Goal: Information Seeking & Learning: Find specific fact

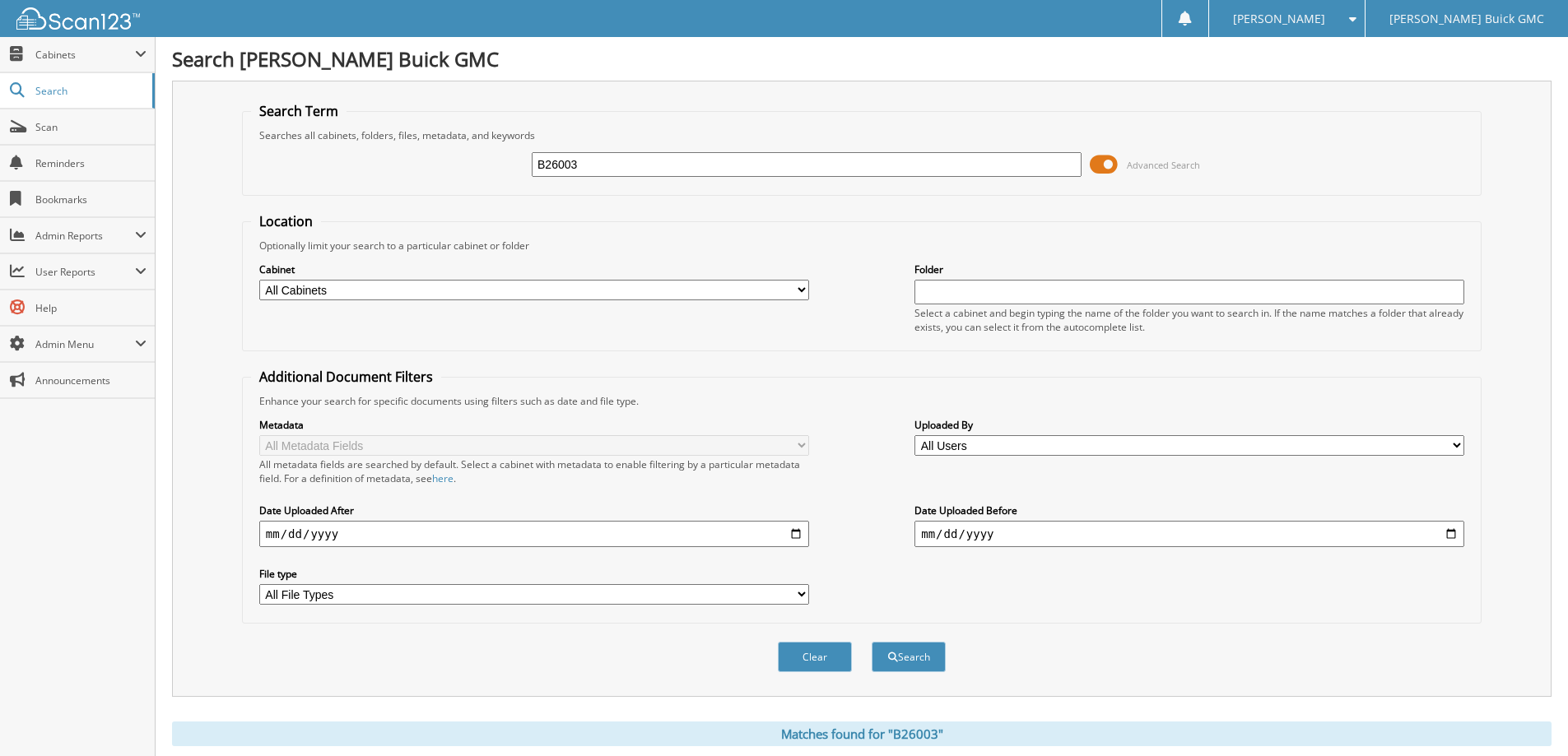
click at [621, 290] on select "All Cabinets ACCOUNTS PAYABLE CAR DEALS HR PARTS SERVICE RO TITLES" at bounding box center [534, 289] width 550 height 20
select select "42161"
click at [259, 279] on select "All Cabinets ACCOUNTS PAYABLE CAR DEALS HR PARTS SERVICE RO TITLES" at bounding box center [534, 289] width 550 height 20
drag, startPoint x: 776, startPoint y: 159, endPoint x: 440, endPoint y: 171, distance: 336.2
click at [440, 171] on div "B26003 Advanced Search" at bounding box center [861, 165] width 1222 height 44
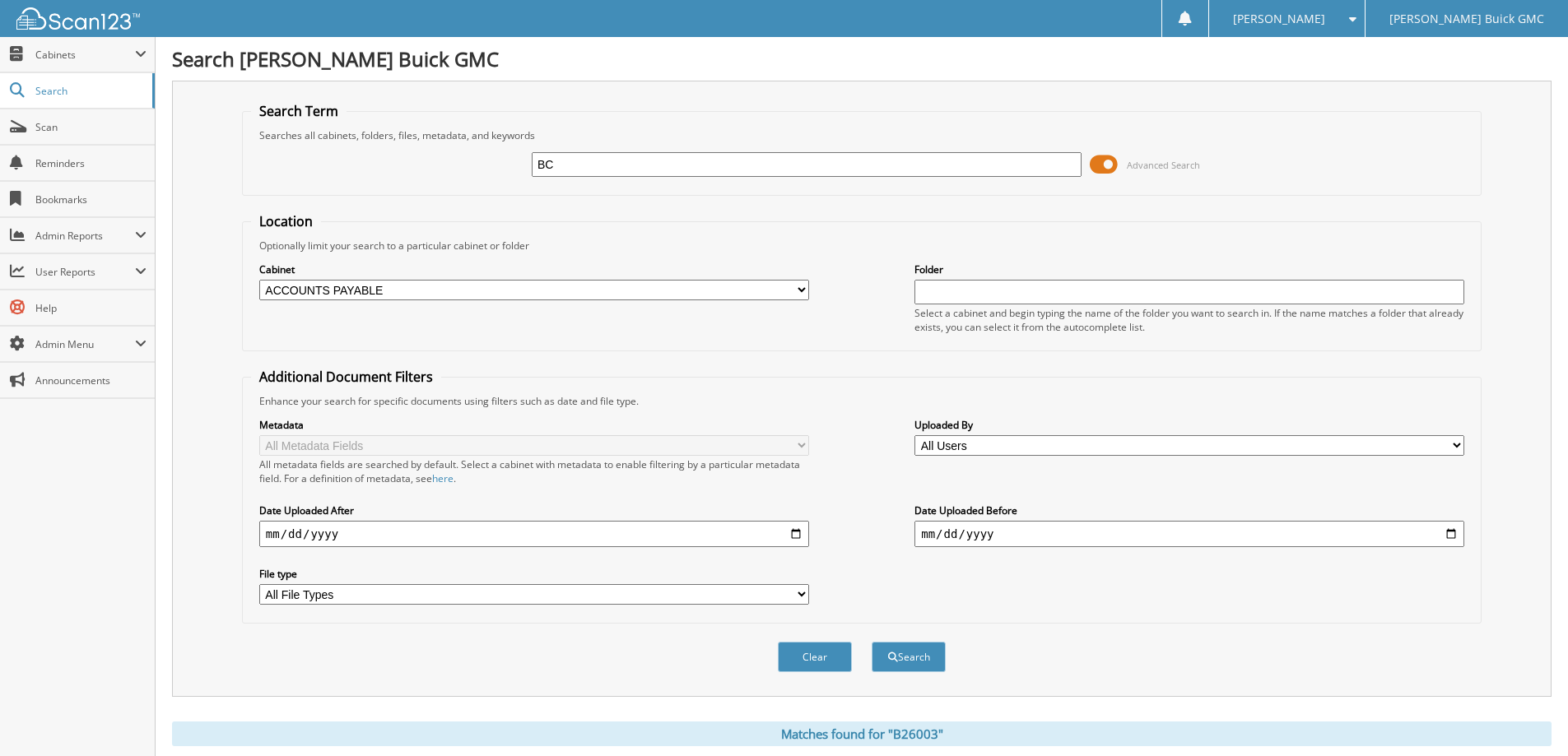
type input "BCS"
click at [872, 641] on button "Search" at bounding box center [909, 656] width 74 height 30
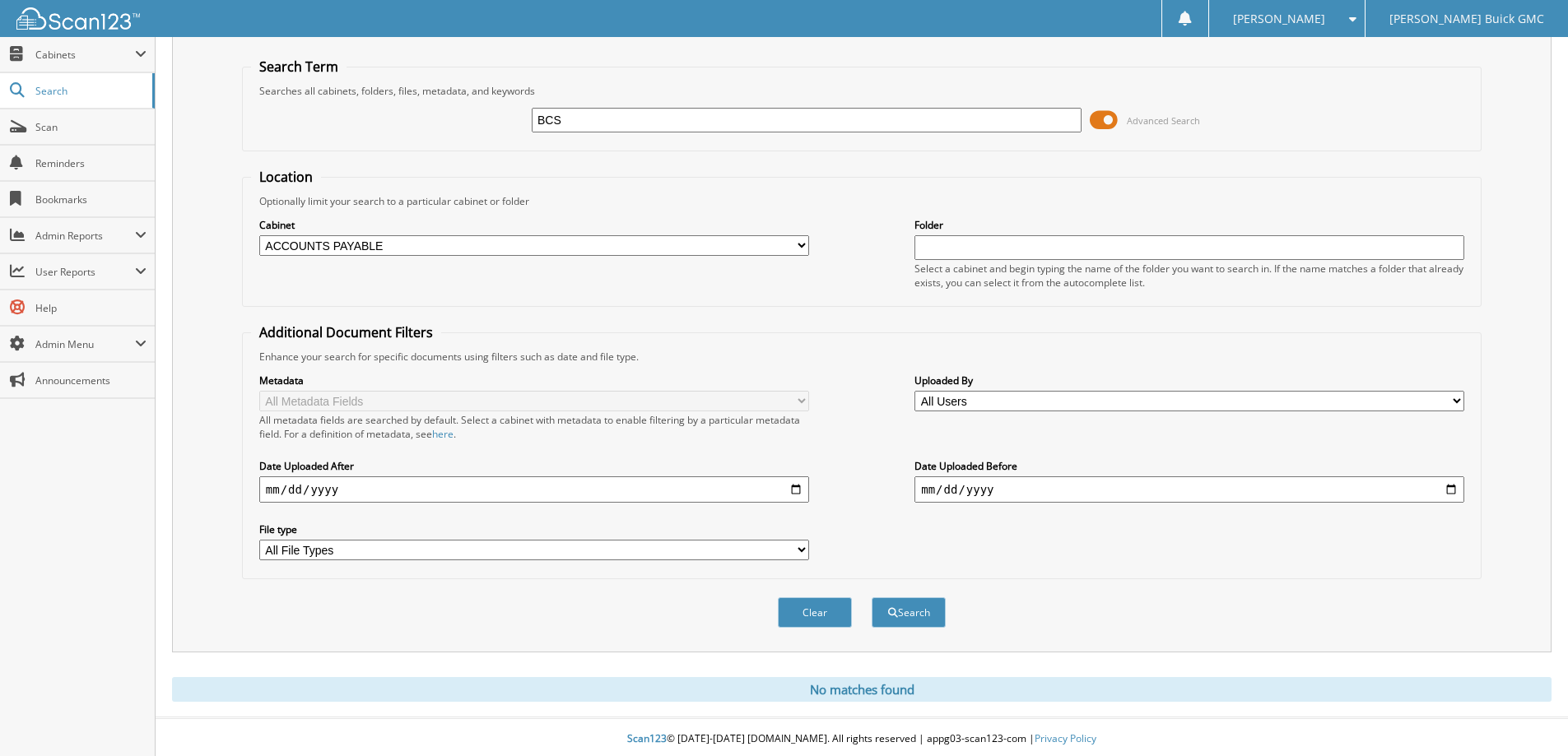
scroll to position [49, 0]
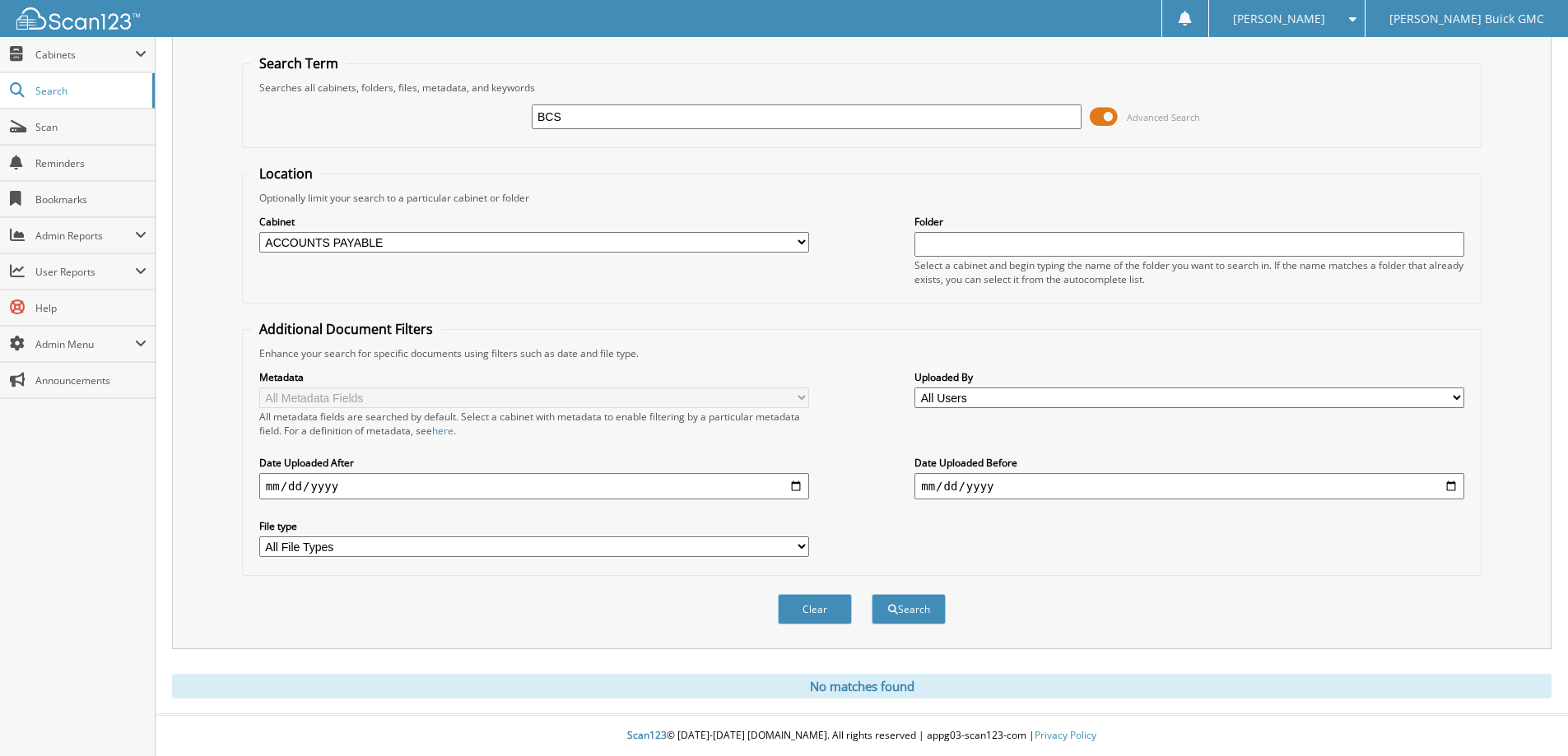
click at [799, 487] on input "date" at bounding box center [534, 487] width 550 height 27
type input "[DATE]"
click at [1001, 487] on input "date" at bounding box center [1190, 487] width 550 height 27
click at [1459, 485] on input "date" at bounding box center [1190, 487] width 550 height 27
type input "[DATE]"
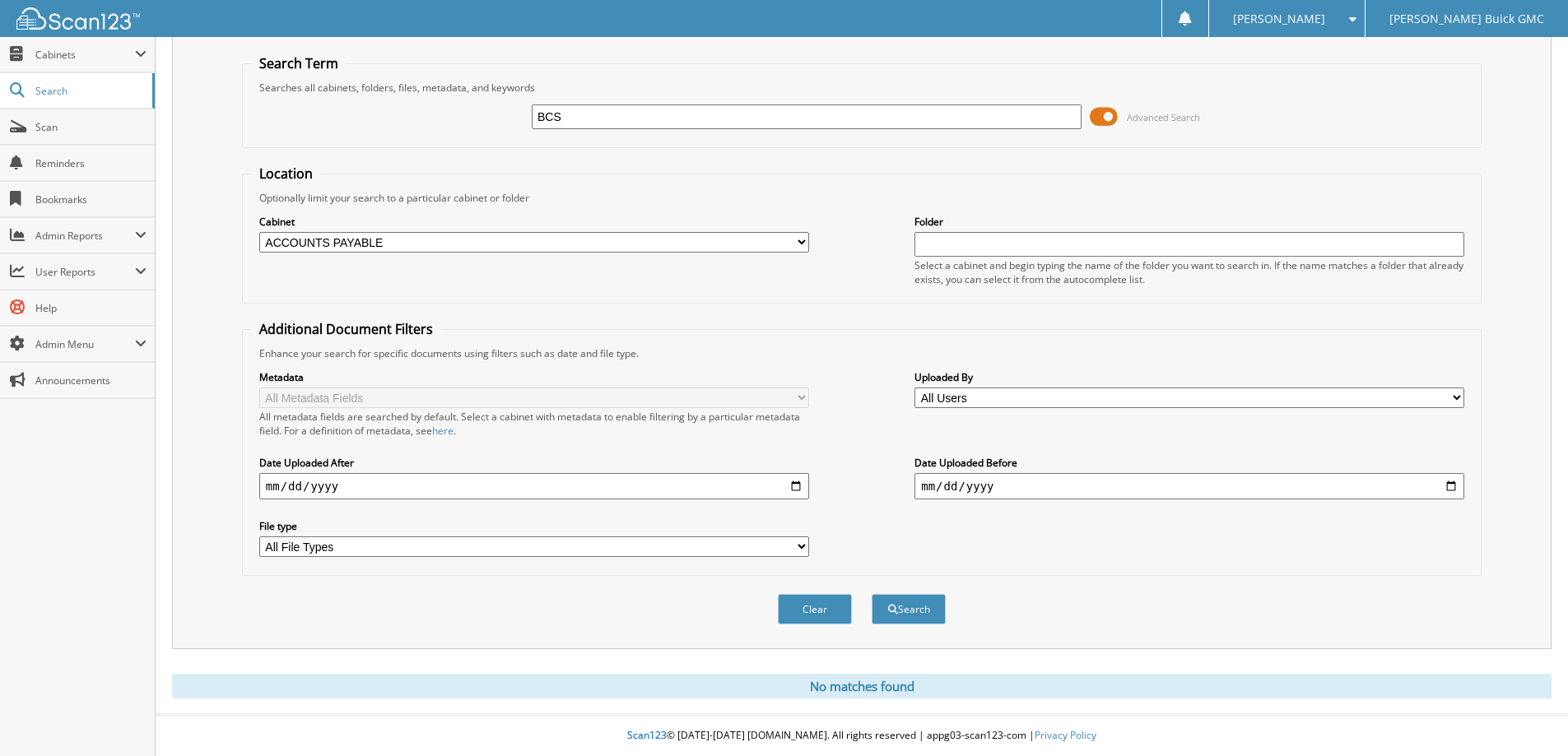
click at [927, 554] on div "Metadata All Metadata Fields All metadata fields are searched by default. Selec…" at bounding box center [861, 463] width 1222 height 206
click at [858, 535] on div "Metadata All Metadata Fields All metadata fields are searched by default. Selec…" at bounding box center [861, 463] width 1222 height 206
click at [862, 516] on div "Metadata All Metadata Fields All metadata fields are searched by default. Selec…" at bounding box center [861, 463] width 1222 height 206
click at [861, 519] on div "Metadata All Metadata Fields All metadata fields are searched by default. Selec…" at bounding box center [861, 463] width 1222 height 206
click at [914, 601] on button "Search" at bounding box center [909, 609] width 74 height 30
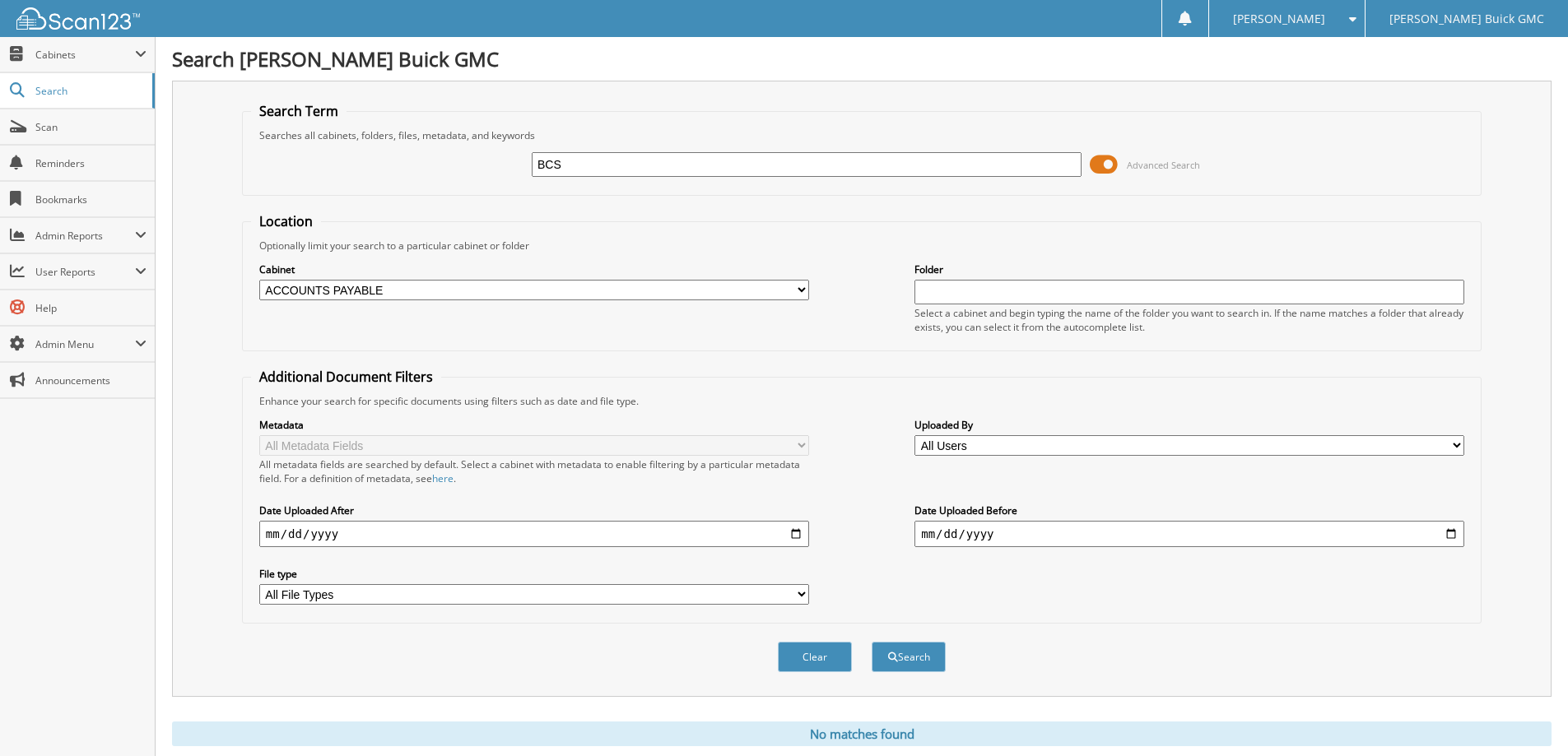
click at [918, 581] on div "Metadata All Metadata Fields All metadata fields are searched by default. Selec…" at bounding box center [861, 511] width 1222 height 206
drag, startPoint x: 591, startPoint y: 165, endPoint x: 521, endPoint y: 165, distance: 70.0
click at [521, 165] on div "BCS Advanced Search" at bounding box center [861, 165] width 1222 height 44
type input "bsc supply"
click at [916, 666] on button "Search" at bounding box center [909, 656] width 74 height 30
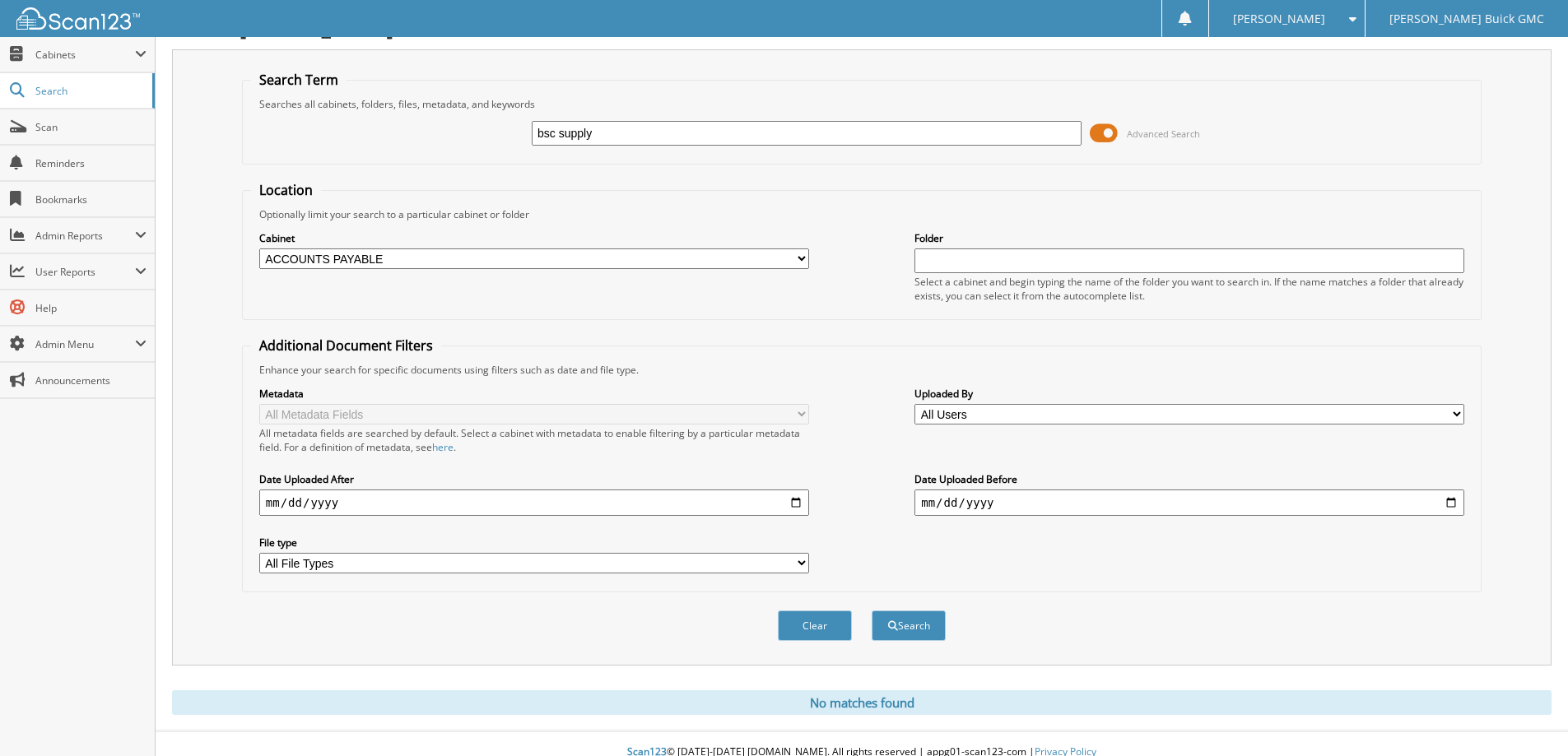
scroll to position [49, 0]
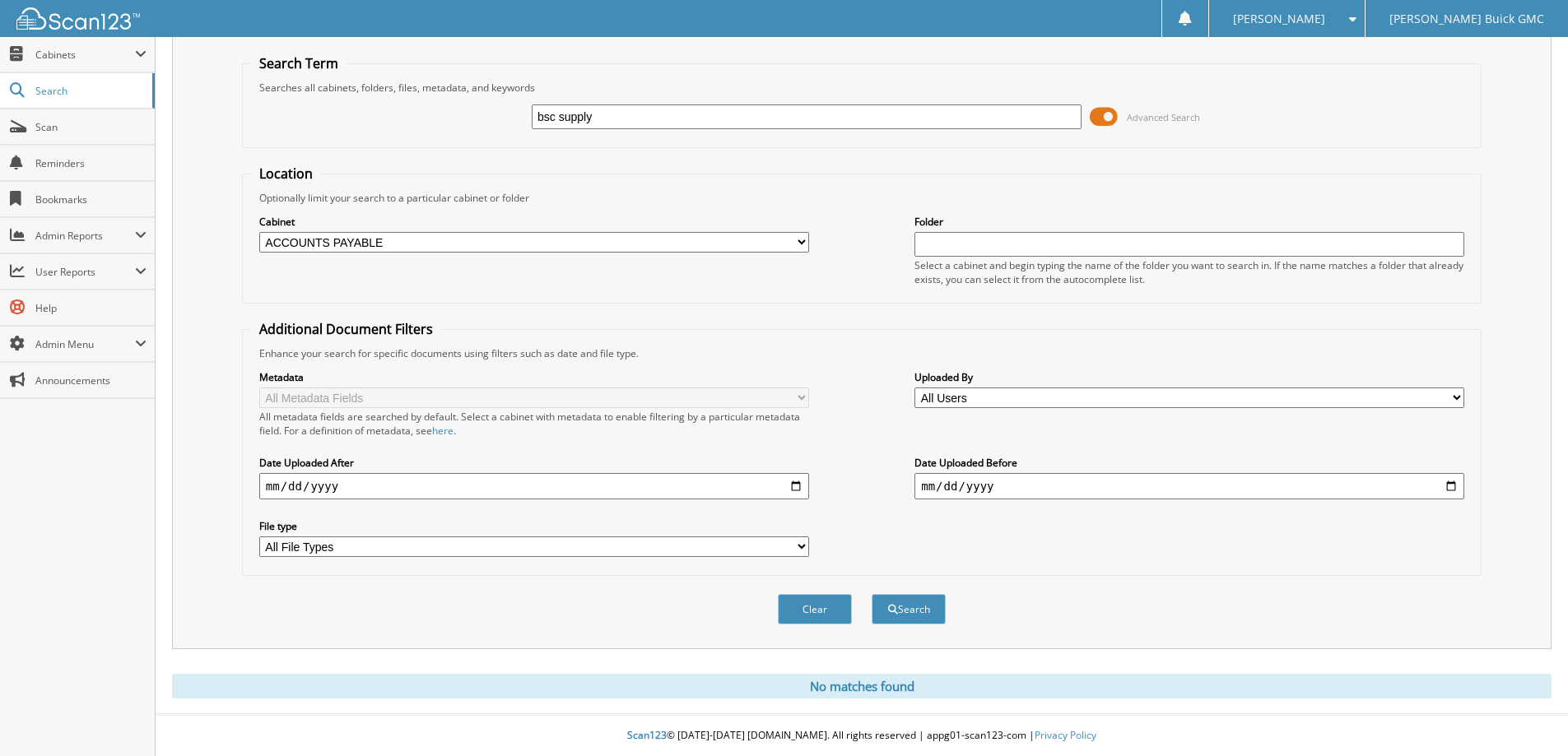
click at [839, 387] on div "Metadata All Metadata Fields All metadata fields are searched by default. Selec…" at bounding box center [861, 463] width 1222 height 206
click at [859, 447] on div "Metadata All Metadata Fields All metadata fields are searched by default. Selec…" at bounding box center [861, 463] width 1222 height 206
click at [932, 604] on button "Search" at bounding box center [909, 609] width 74 height 30
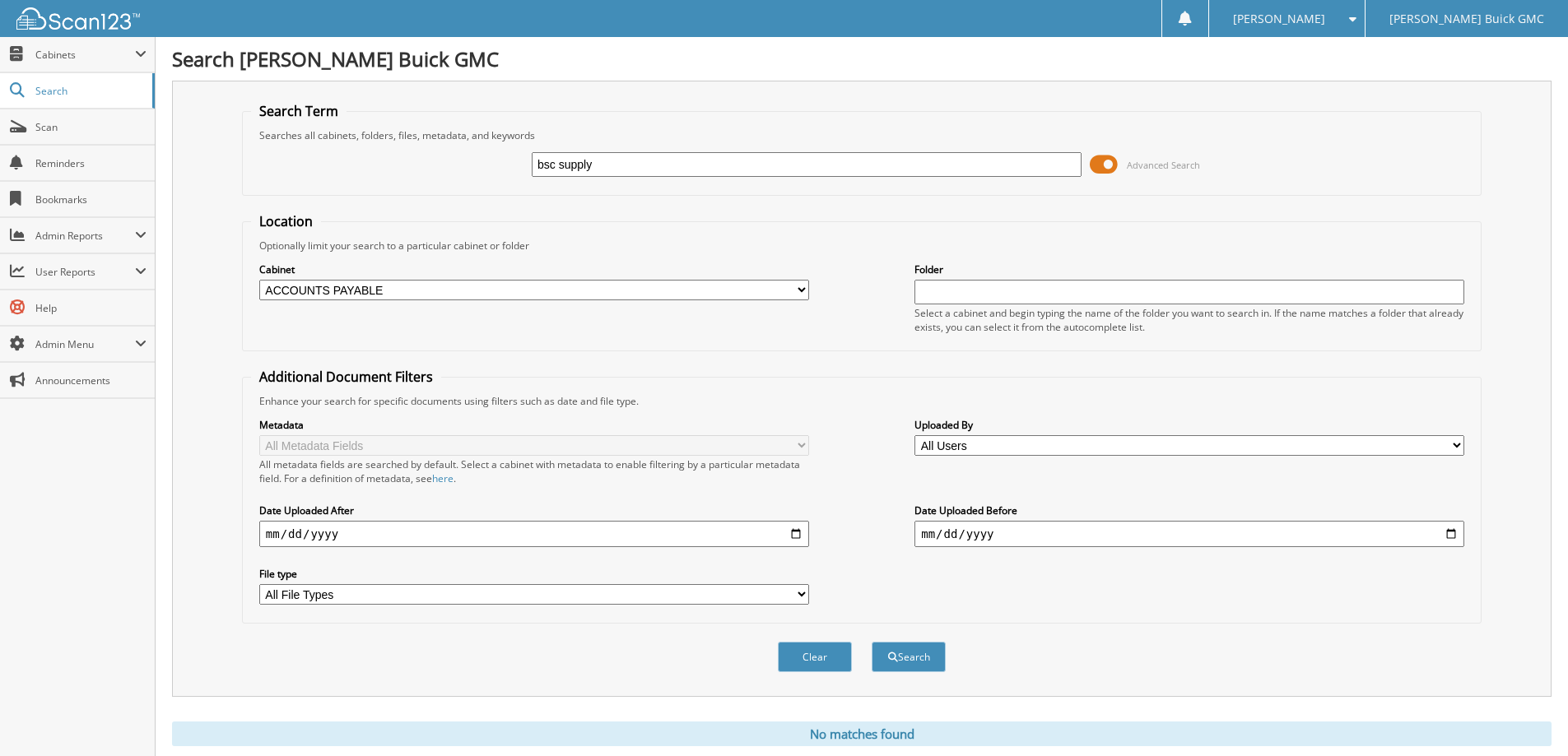
click at [861, 365] on div "Location Optionally limit your search to a particular cabinet or folder Cabinet…" at bounding box center [861, 418] width 1240 height 411
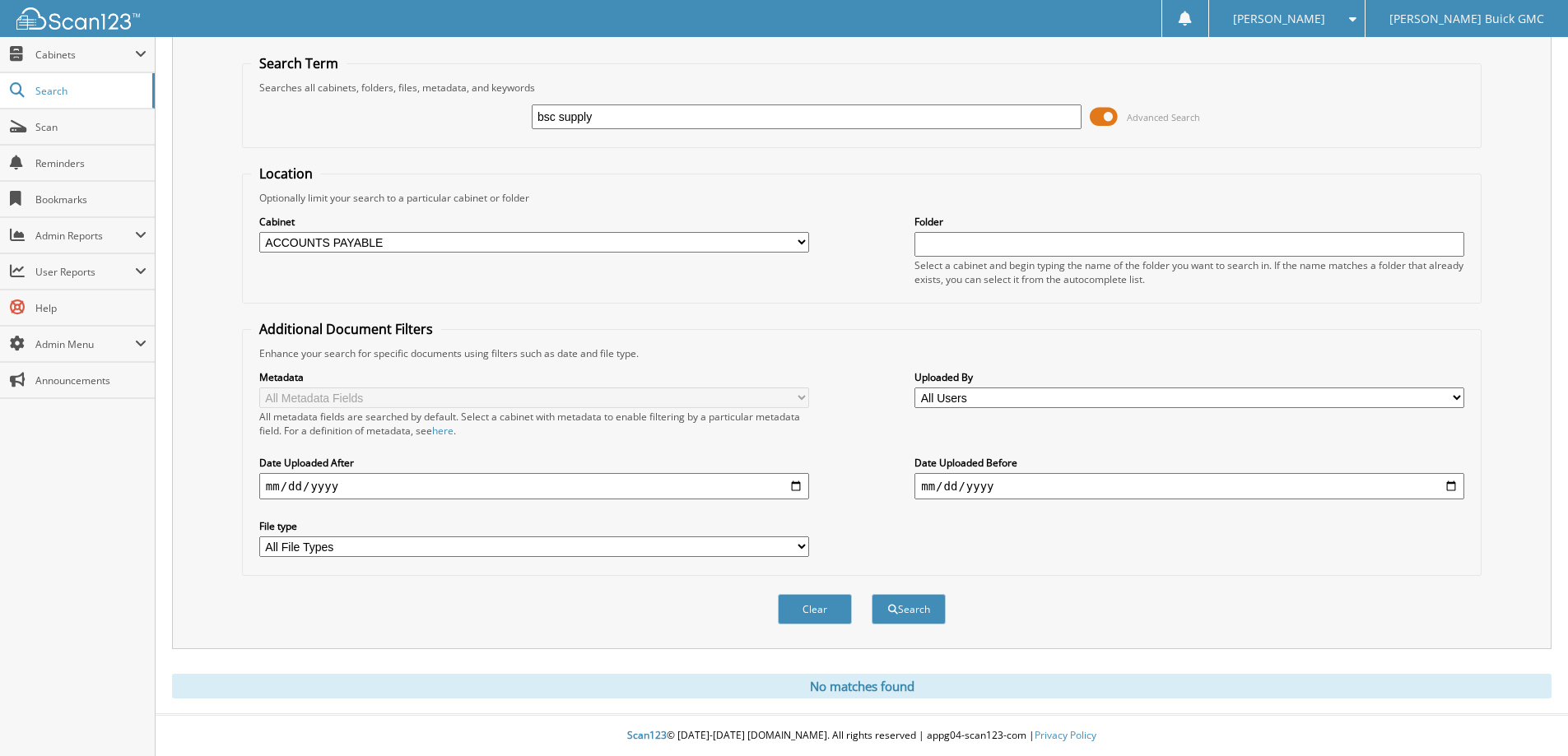
drag, startPoint x: 889, startPoint y: 117, endPoint x: 361, endPoint y: 159, distance: 529.7
click at [361, 159] on form "Search Term Searches all cabinets, folders, files, metadata, and keywords bsc s…" at bounding box center [861, 348] width 1240 height 588
type input "volunteer welding"
click at [929, 606] on button "Search" at bounding box center [909, 609] width 74 height 30
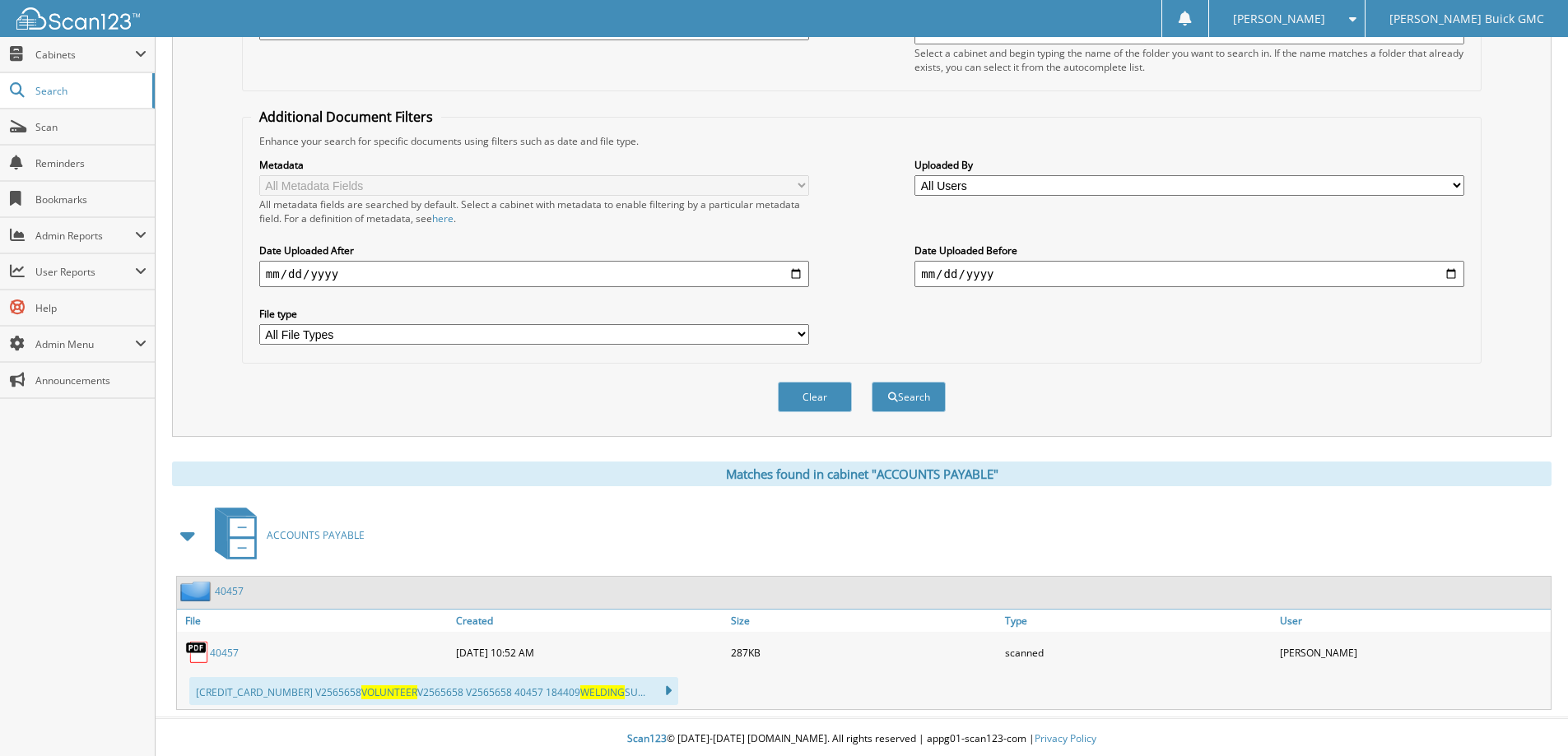
scroll to position [264, 0]
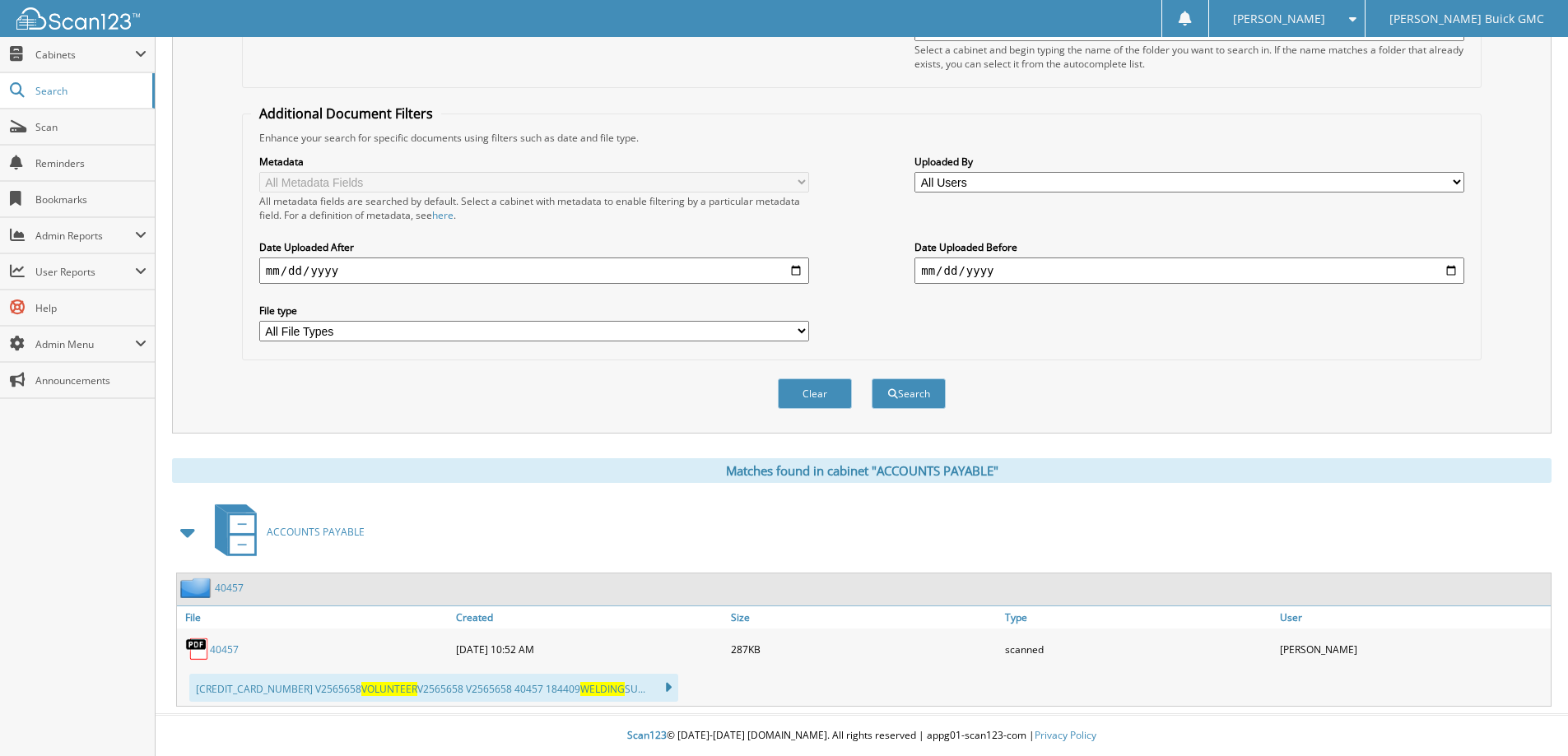
click at [227, 651] on link "40457" at bounding box center [224, 649] width 28 height 14
click at [1459, 263] on input "[DATE]" at bounding box center [1190, 271] width 550 height 27
click at [1454, 265] on input "2025-08-31" at bounding box center [1190, 271] width 550 height 27
type input "[DATE]"
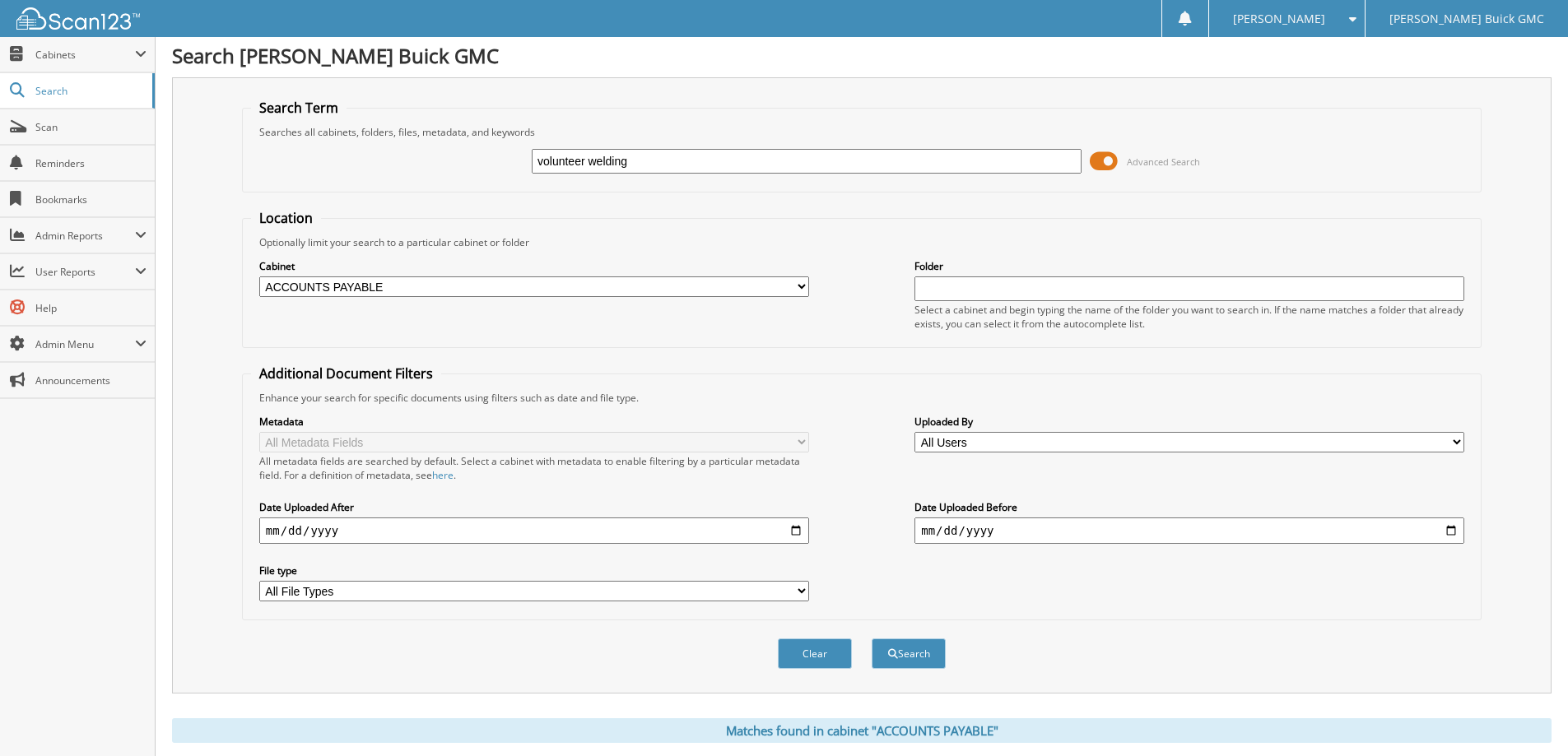
scroll to position [0, 0]
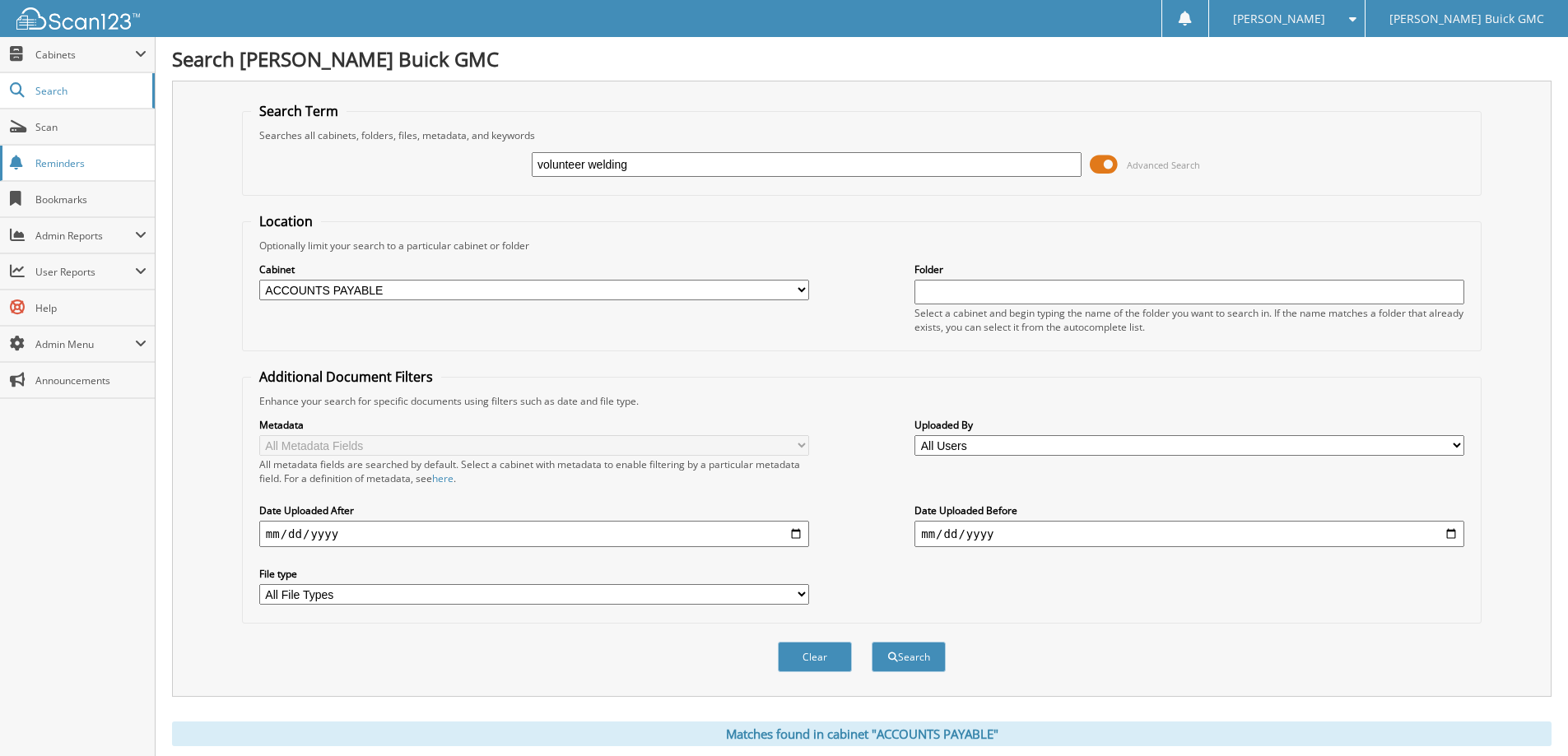
drag, startPoint x: 742, startPoint y: 170, endPoint x: 147, endPoint y: 169, distance: 595.0
click at [147, 169] on body "Lisa B. Settings Logout Jimmy Smith Buick GMC Close Cabinets My Company Email A…" at bounding box center [784, 510] width 1568 height 1019
type input "bsc supply"
click at [872, 641] on button "Search" at bounding box center [909, 656] width 74 height 30
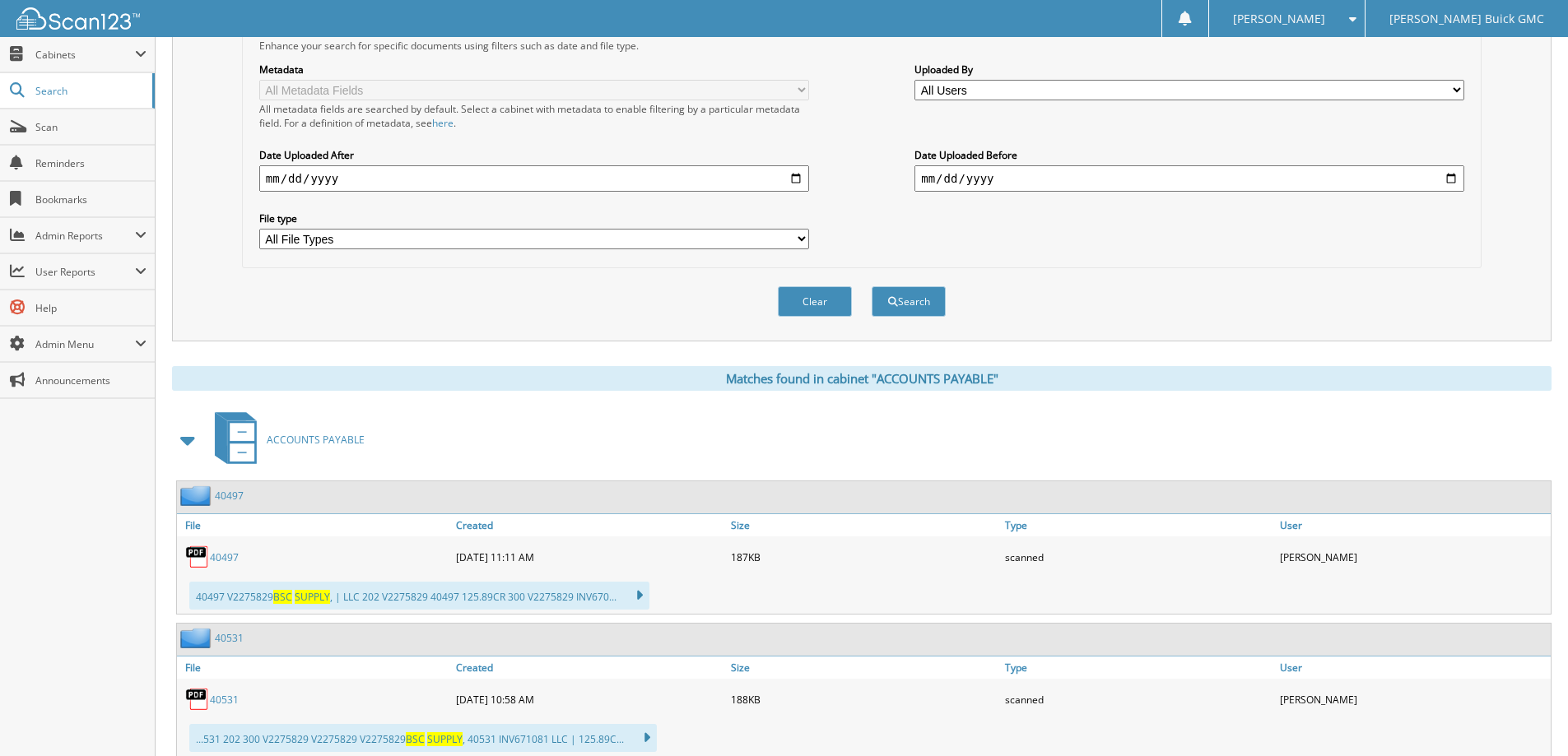
scroll to position [406, 0]
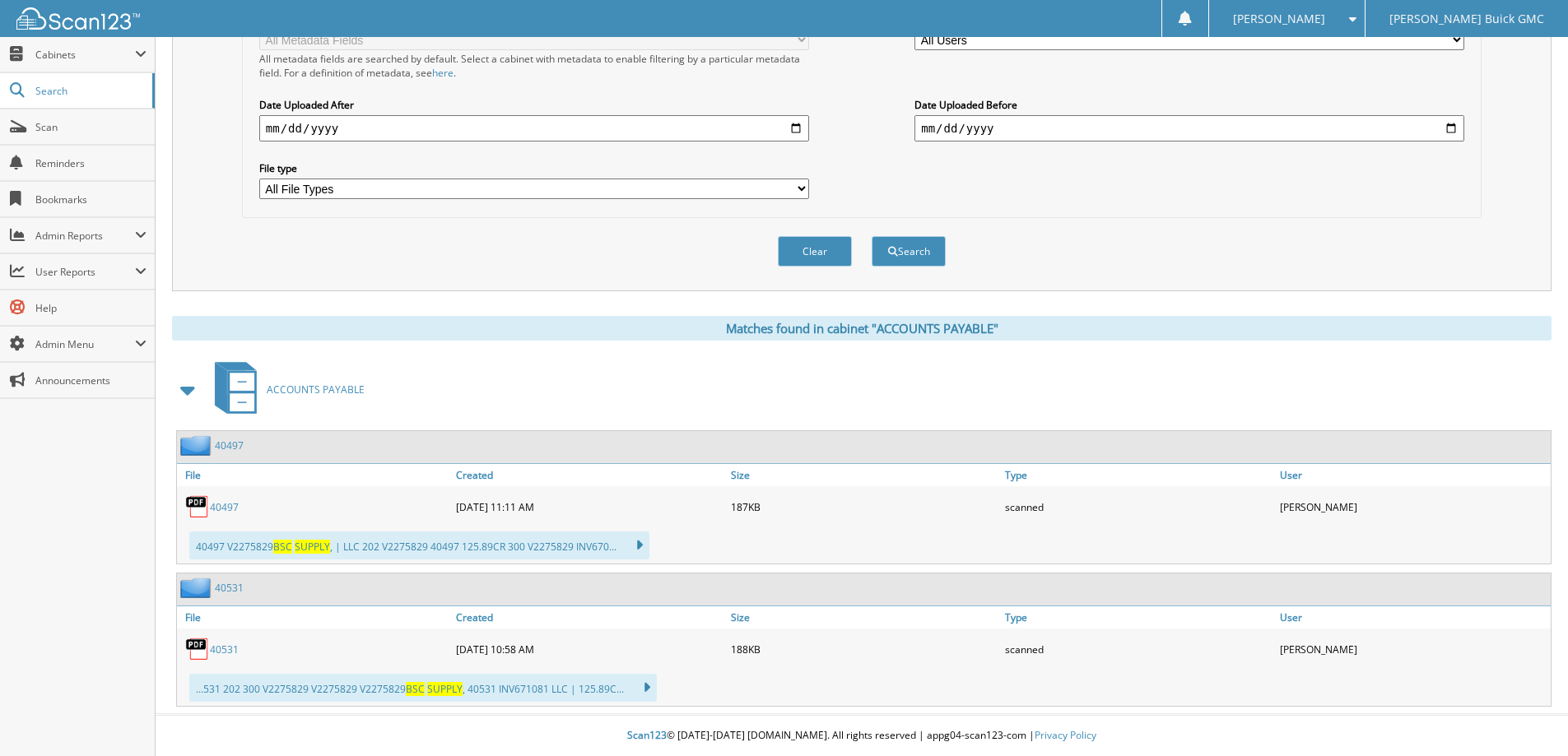
click at [225, 508] on link "40497" at bounding box center [224, 507] width 28 height 14
click at [216, 644] on link "40531" at bounding box center [224, 649] width 28 height 14
click at [1073, 279] on div "Clear Search" at bounding box center [861, 251] width 1240 height 67
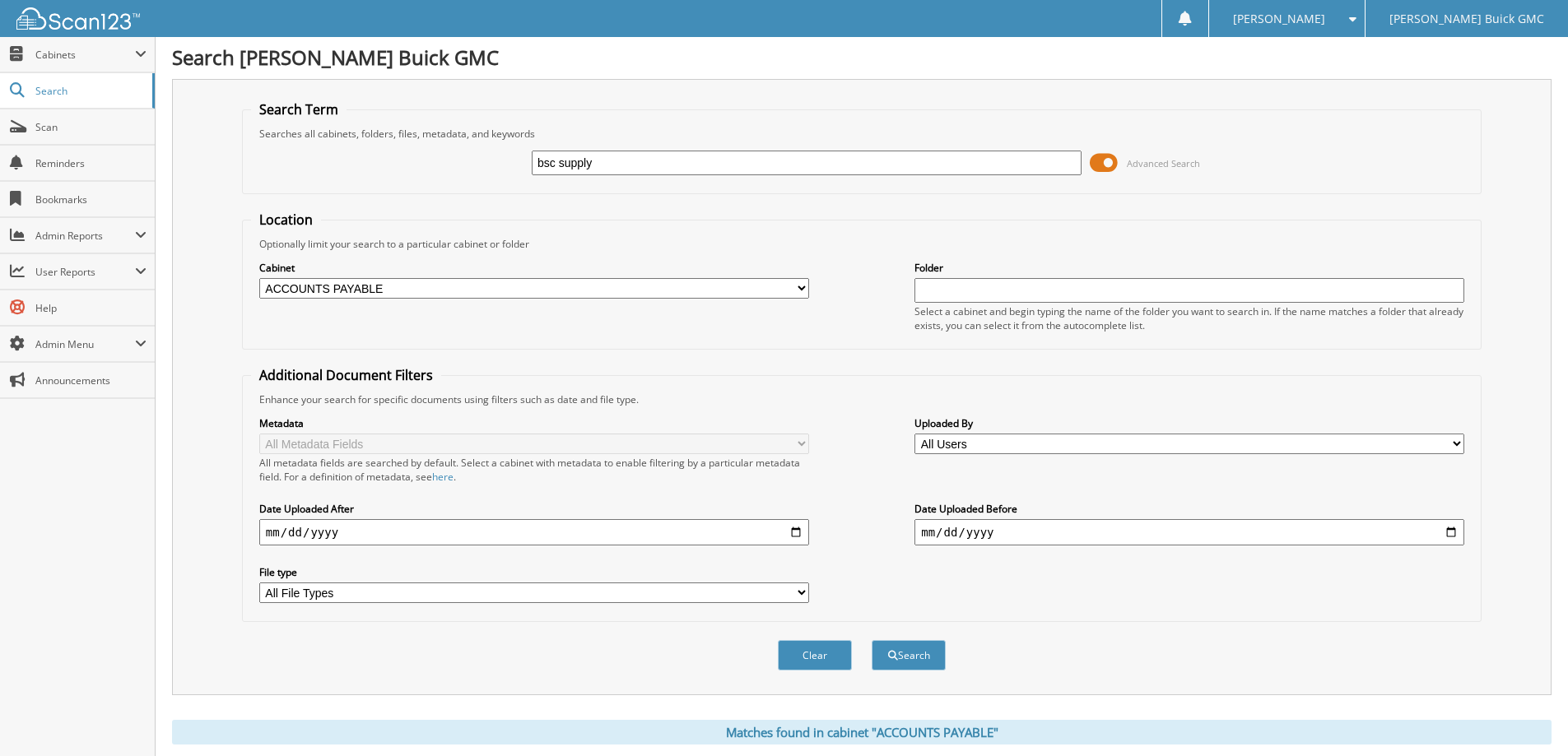
scroll to position [0, 0]
drag, startPoint x: 650, startPoint y: 165, endPoint x: 361, endPoint y: 173, distance: 289.1
click at [367, 171] on div "bsc supply Advanced Search" at bounding box center [861, 165] width 1222 height 44
type input "volunteer welding"
click at [908, 641] on div "Search" at bounding box center [909, 657] width 77 height 34
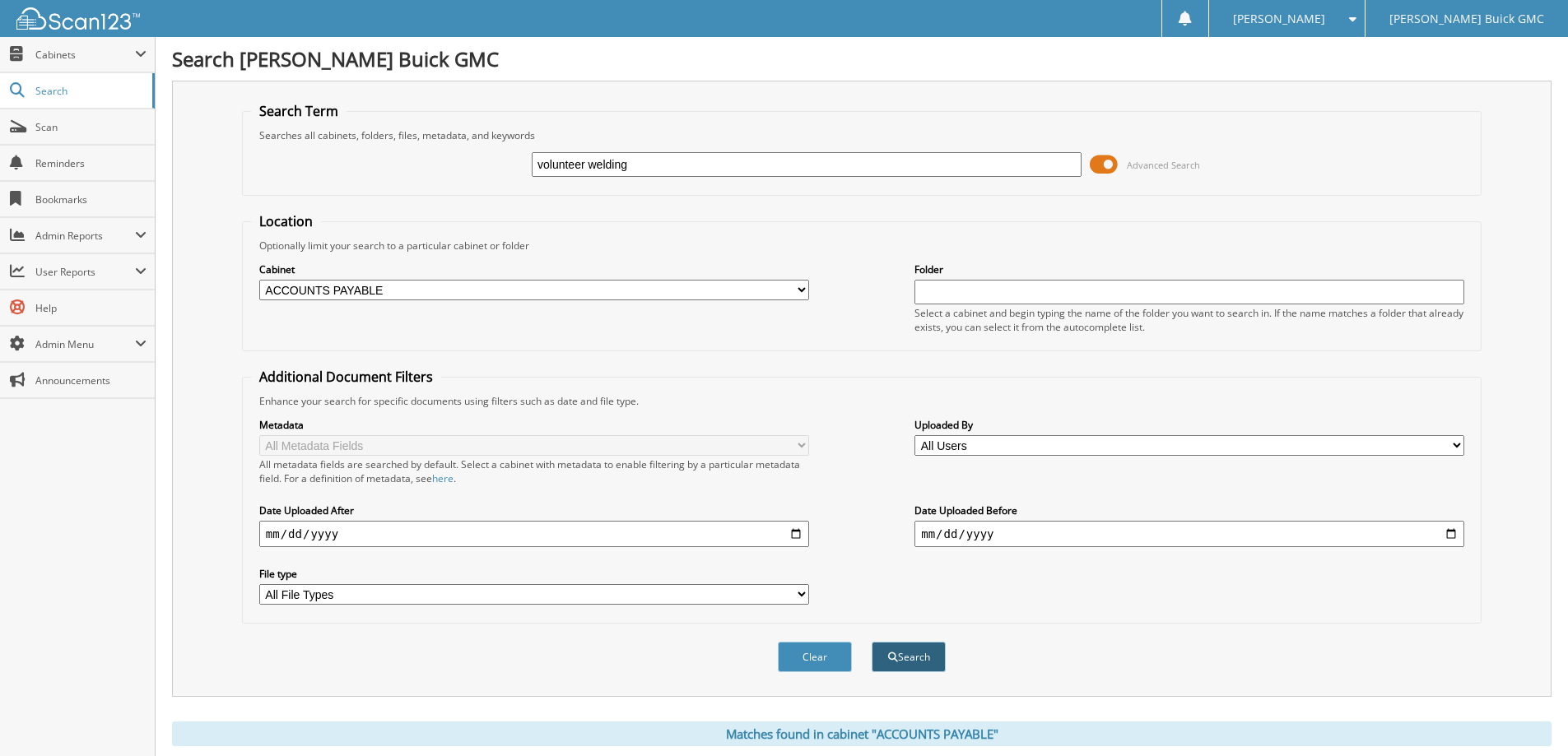
click at [912, 654] on button "Search" at bounding box center [909, 656] width 74 height 30
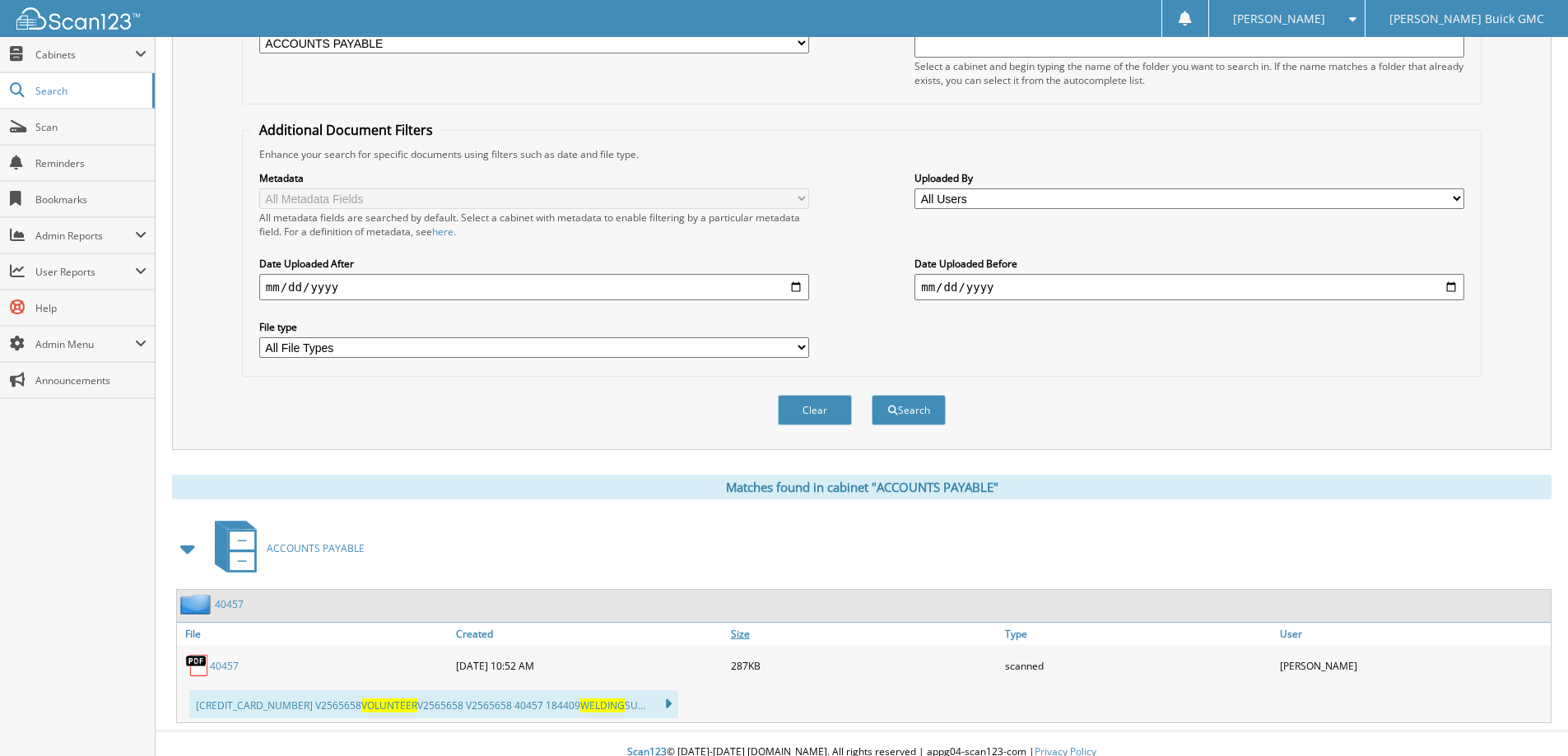
scroll to position [264, 0]
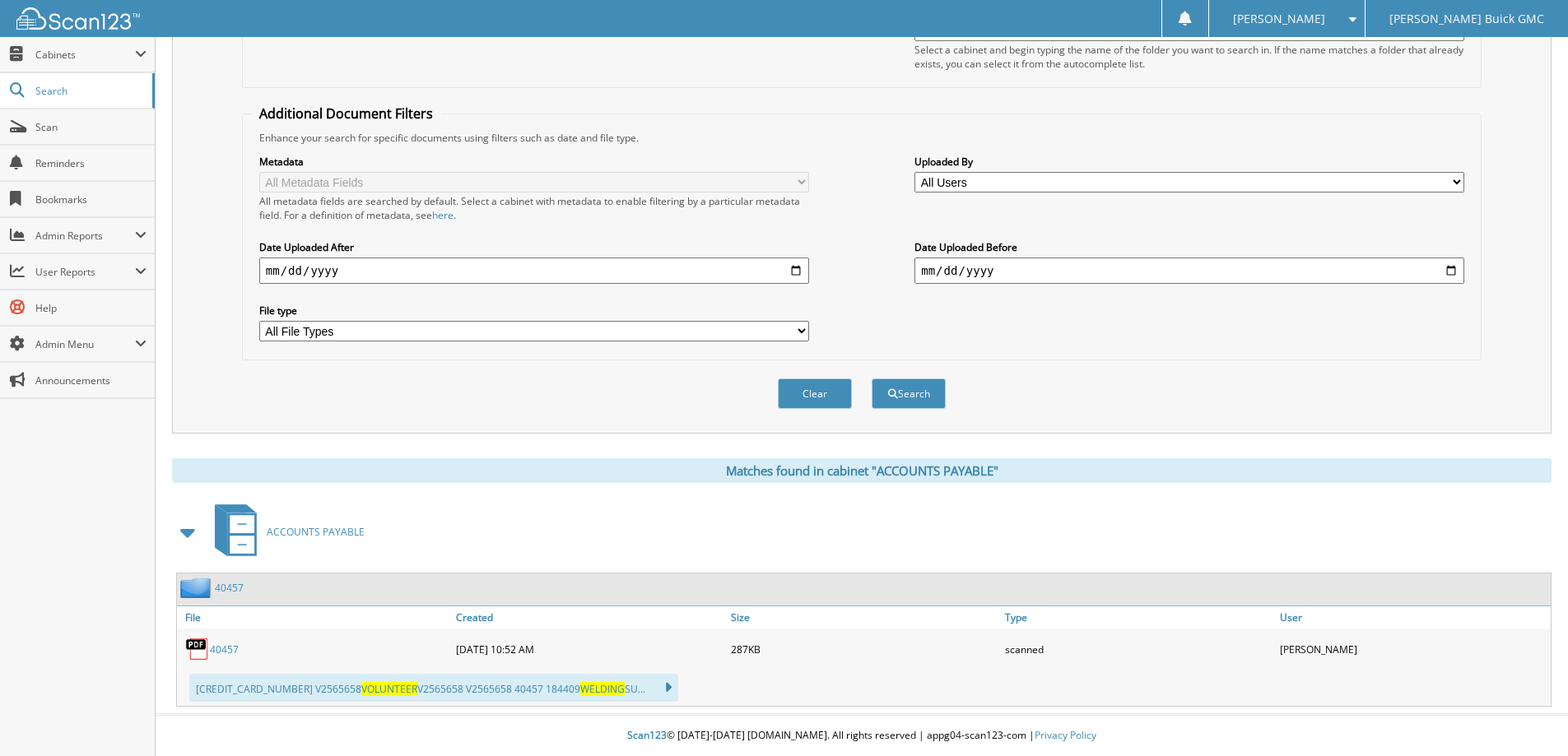
click at [225, 647] on link "40457" at bounding box center [224, 649] width 28 height 14
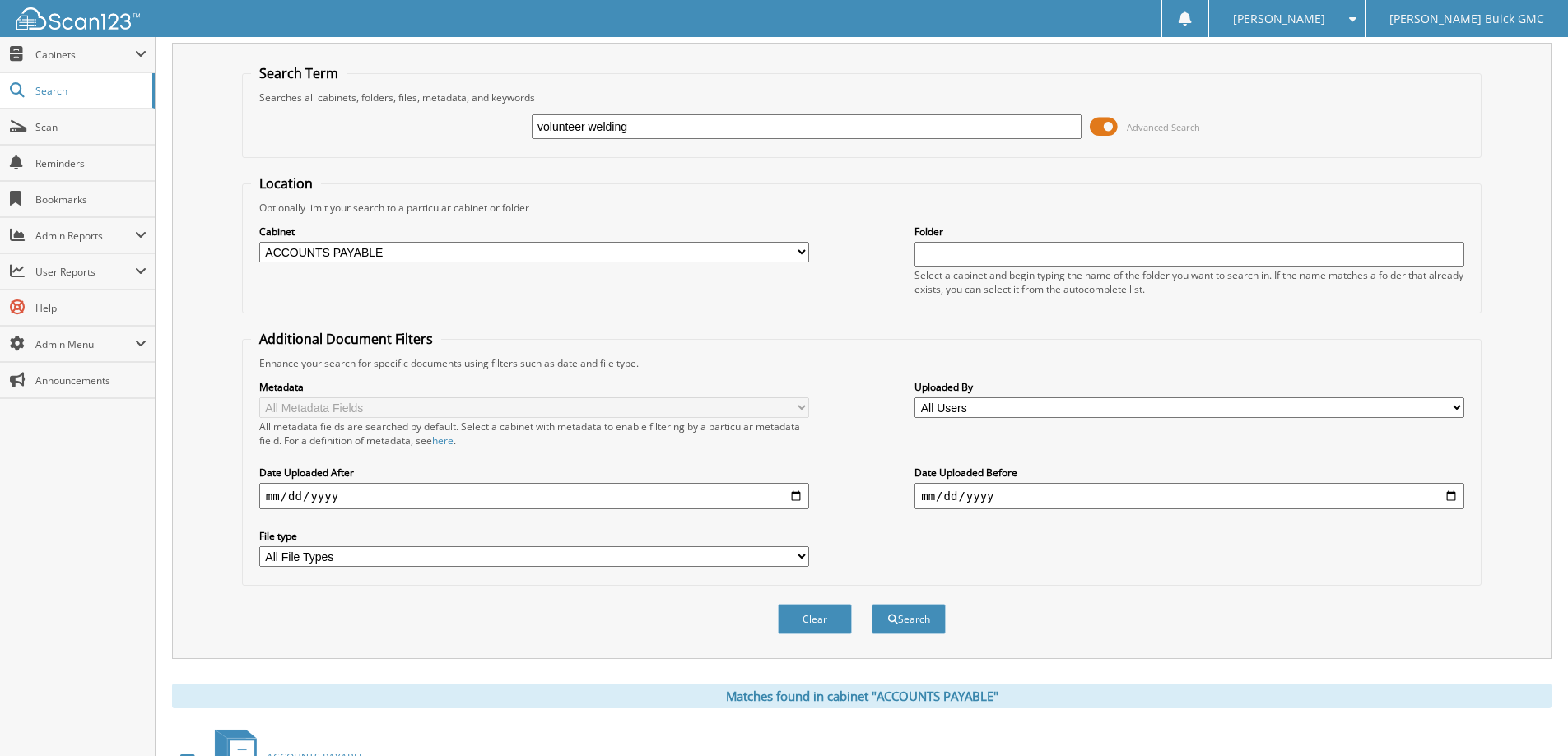
scroll to position [0, 0]
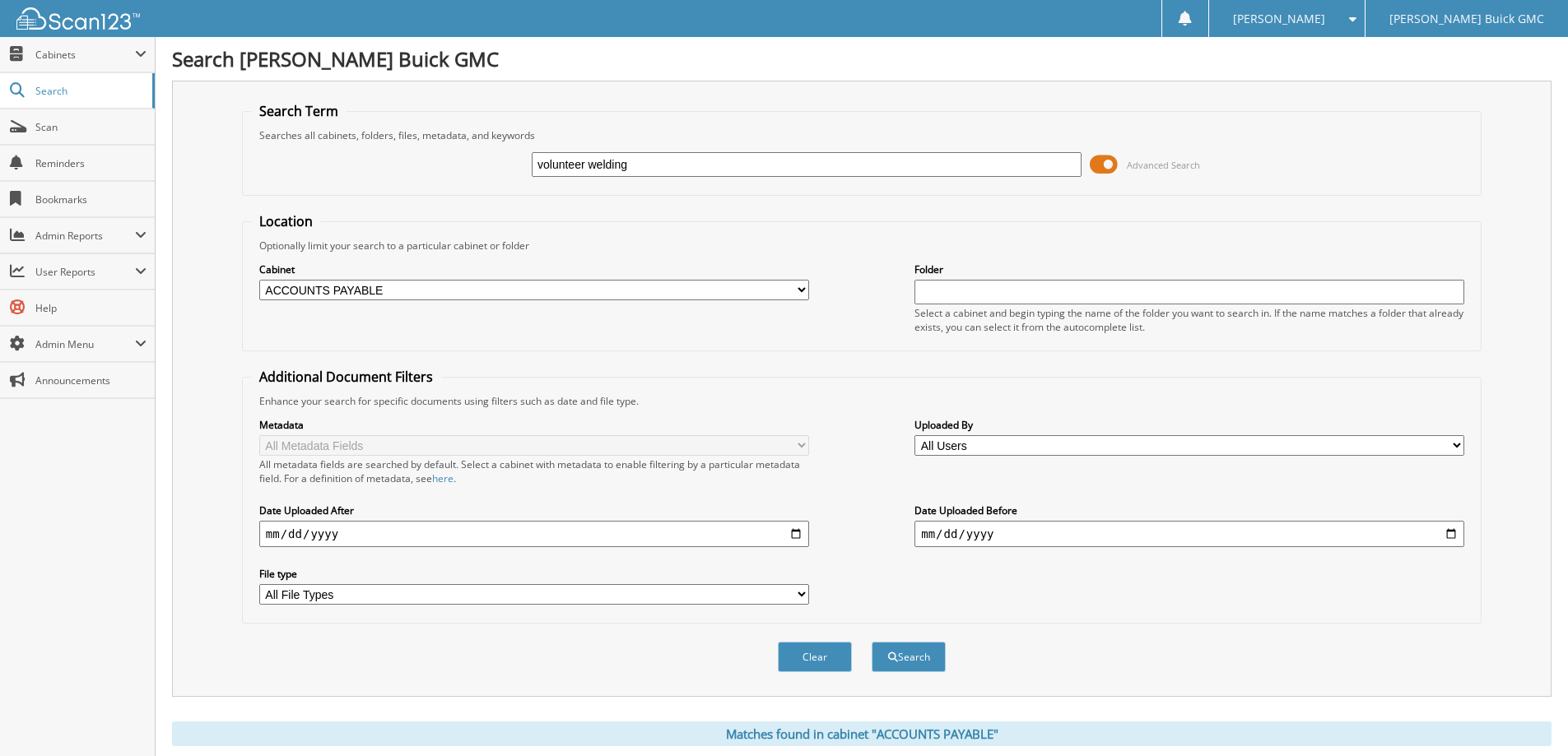
drag, startPoint x: 754, startPoint y: 174, endPoint x: 454, endPoint y: 158, distance: 300.4
click at [455, 163] on div "volunteer welding Advanced Search" at bounding box center [861, 165] width 1222 height 44
type input "OTAS"
click at [872, 641] on button "Search" at bounding box center [909, 656] width 74 height 30
click at [819, 237] on fieldset "Location Optionally limit your search to a particular cabinet or folder Cabinet…" at bounding box center [861, 282] width 1240 height 139
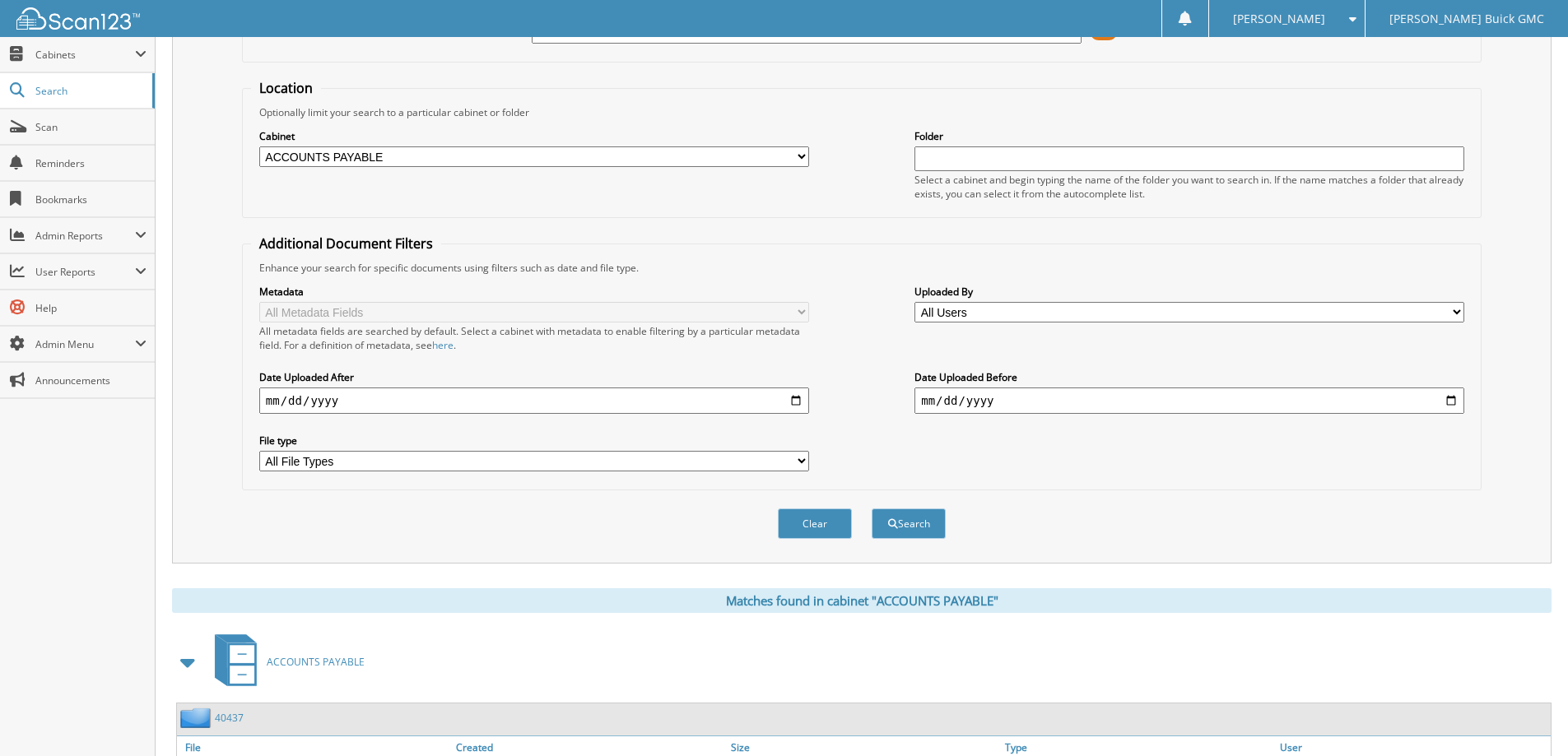
scroll to position [264, 0]
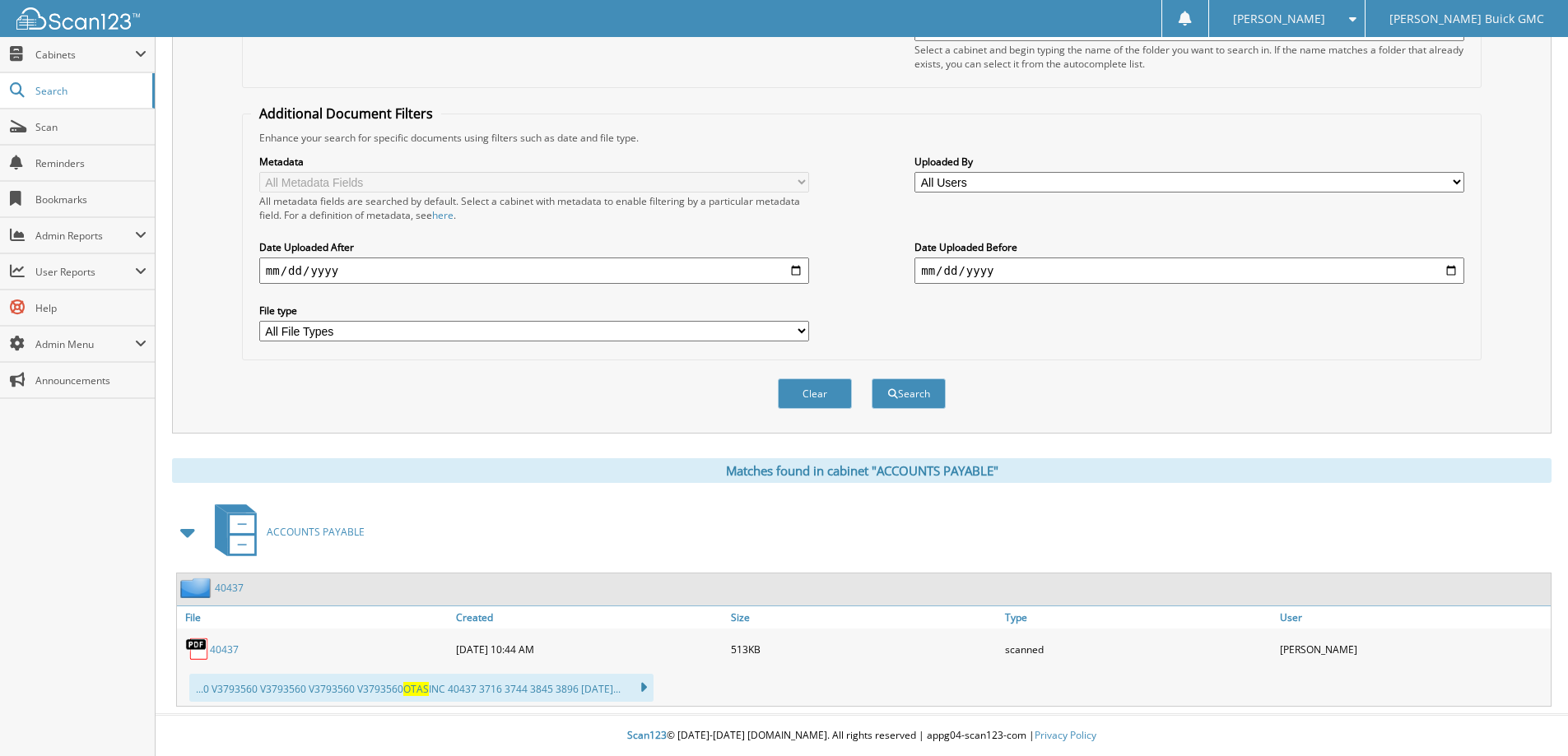
click at [222, 647] on link "40437" at bounding box center [224, 649] width 28 height 14
click at [1224, 410] on div "Clear Search" at bounding box center [861, 393] width 1240 height 67
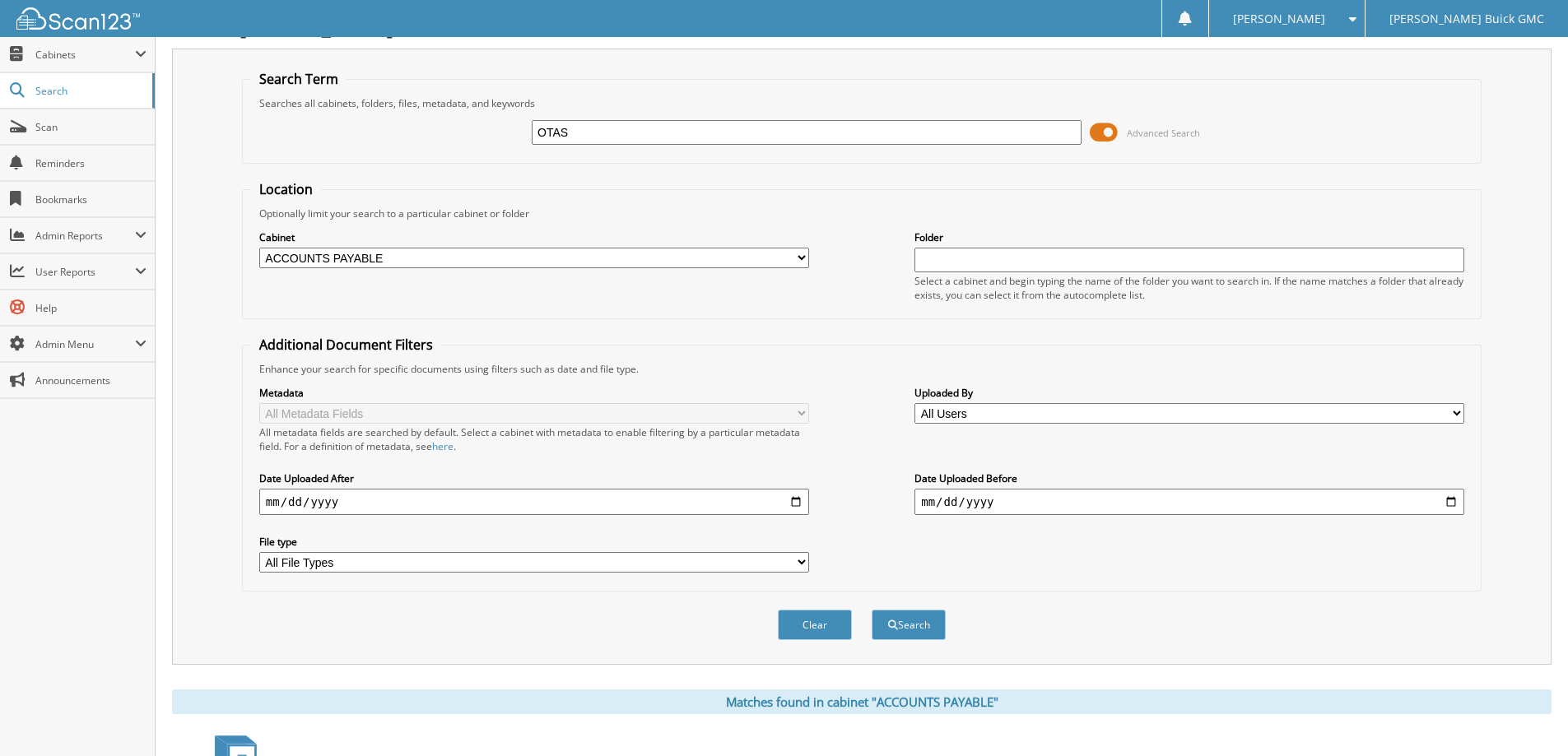
scroll to position [0, 0]
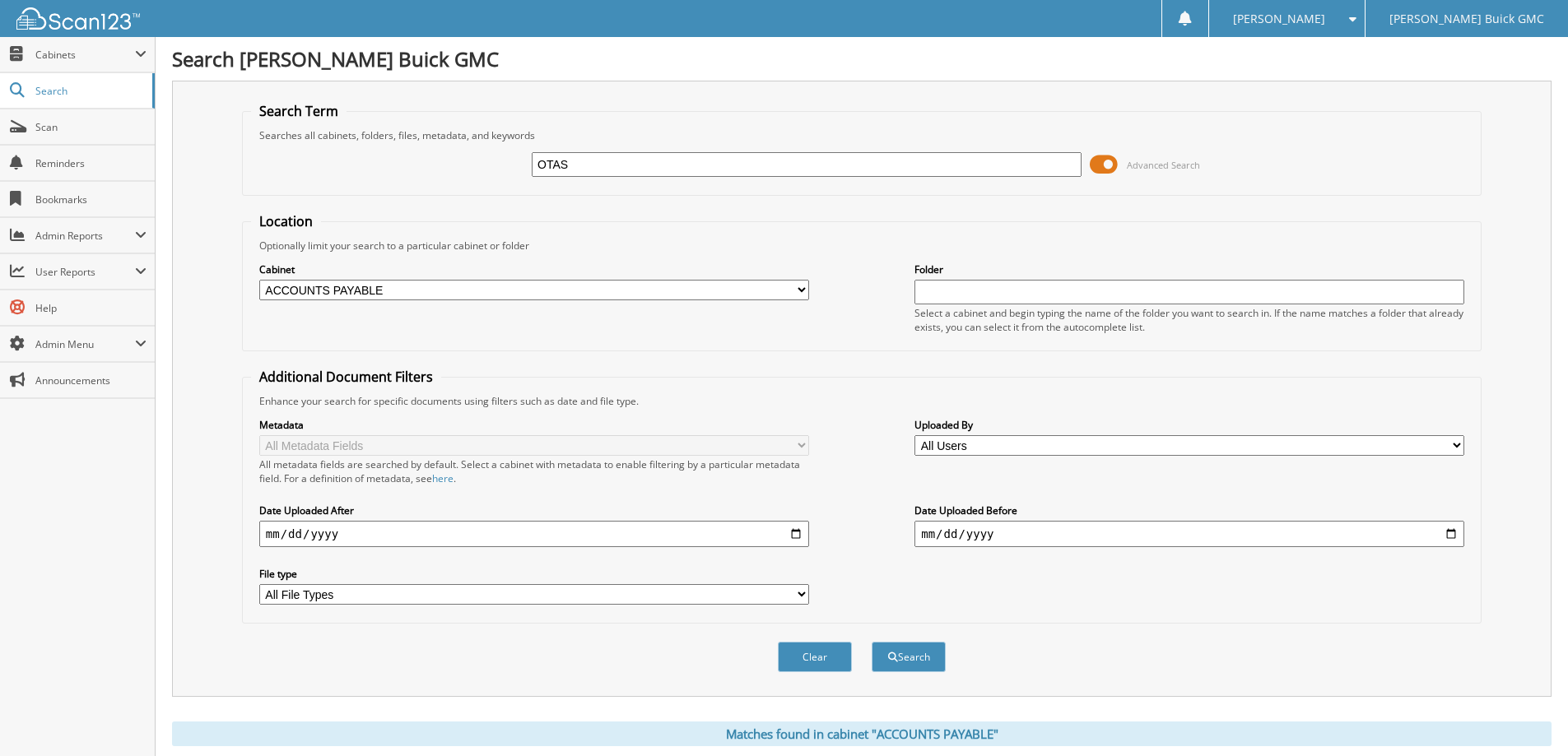
click at [899, 164] on input "OTAS" at bounding box center [807, 165] width 550 height 25
drag, startPoint x: 877, startPoint y: 157, endPoint x: 319, endPoint y: 170, distance: 558.2
click at [319, 170] on div "OTAS Advanced Search" at bounding box center [861, 165] width 1222 height 44
type input "GREAT"
click at [872, 641] on button "Search" at bounding box center [909, 656] width 74 height 30
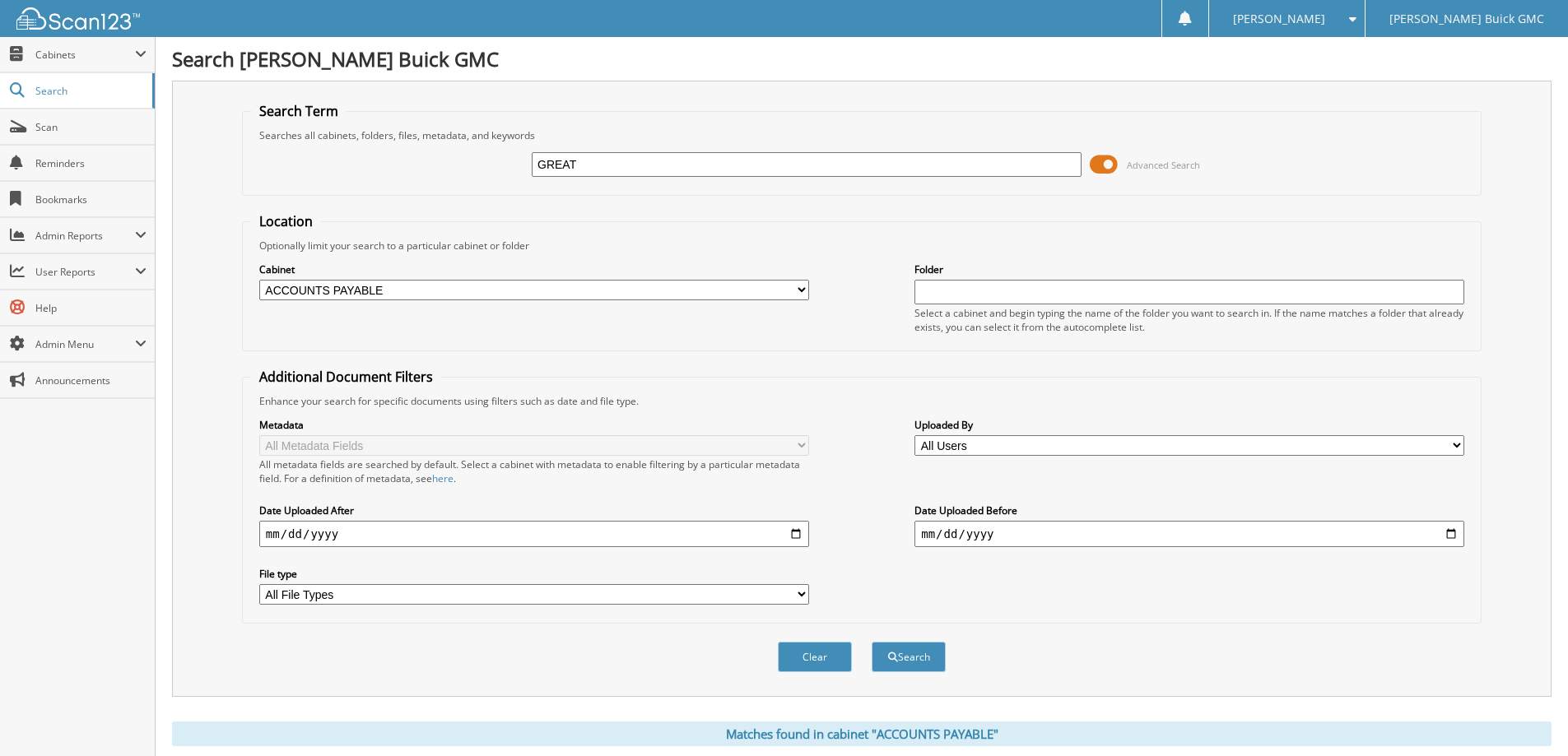
click at [666, 164] on input "GREAT" at bounding box center [807, 165] width 550 height 25
type input "great american"
click at [872, 641] on button "Search" at bounding box center [909, 656] width 74 height 30
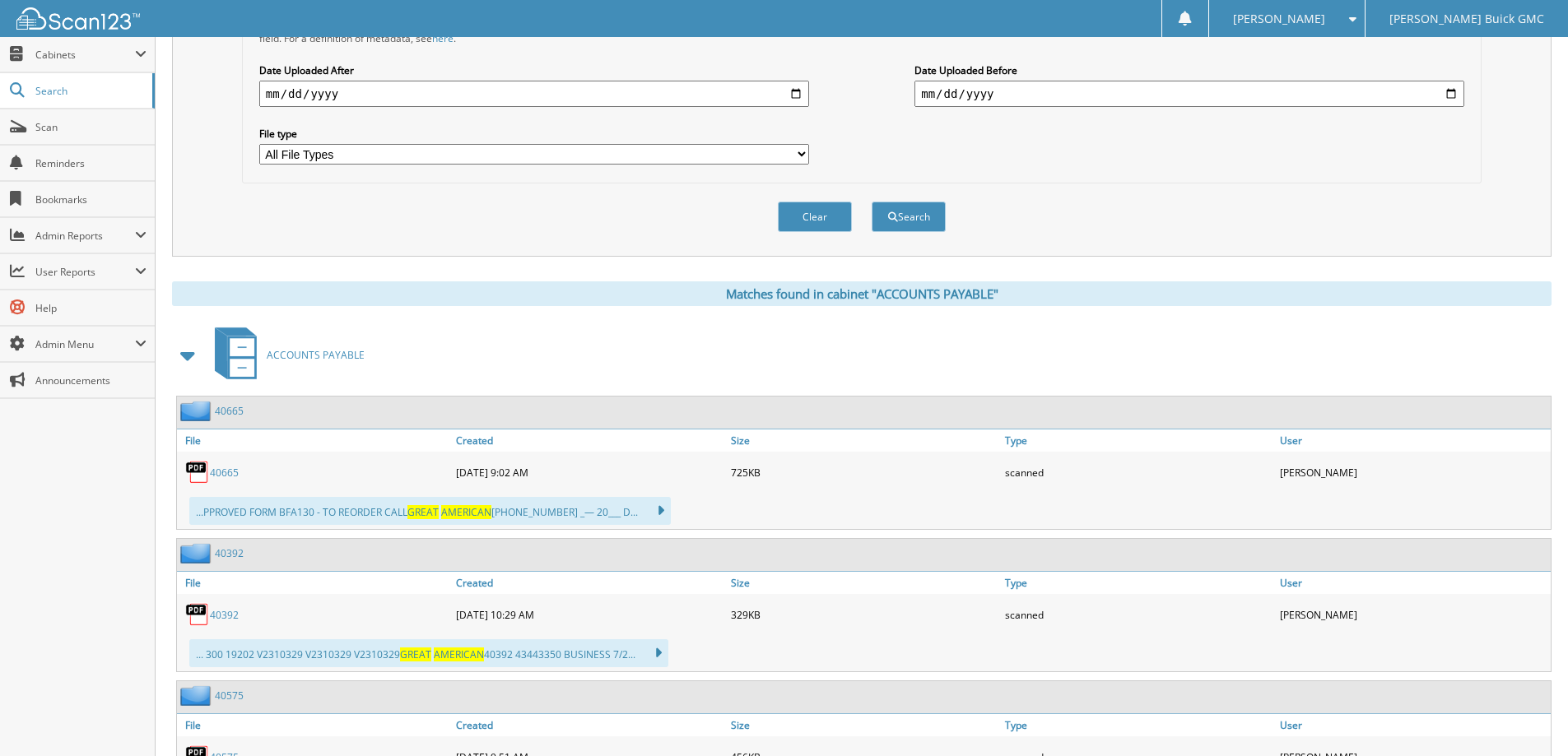
scroll to position [658, 0]
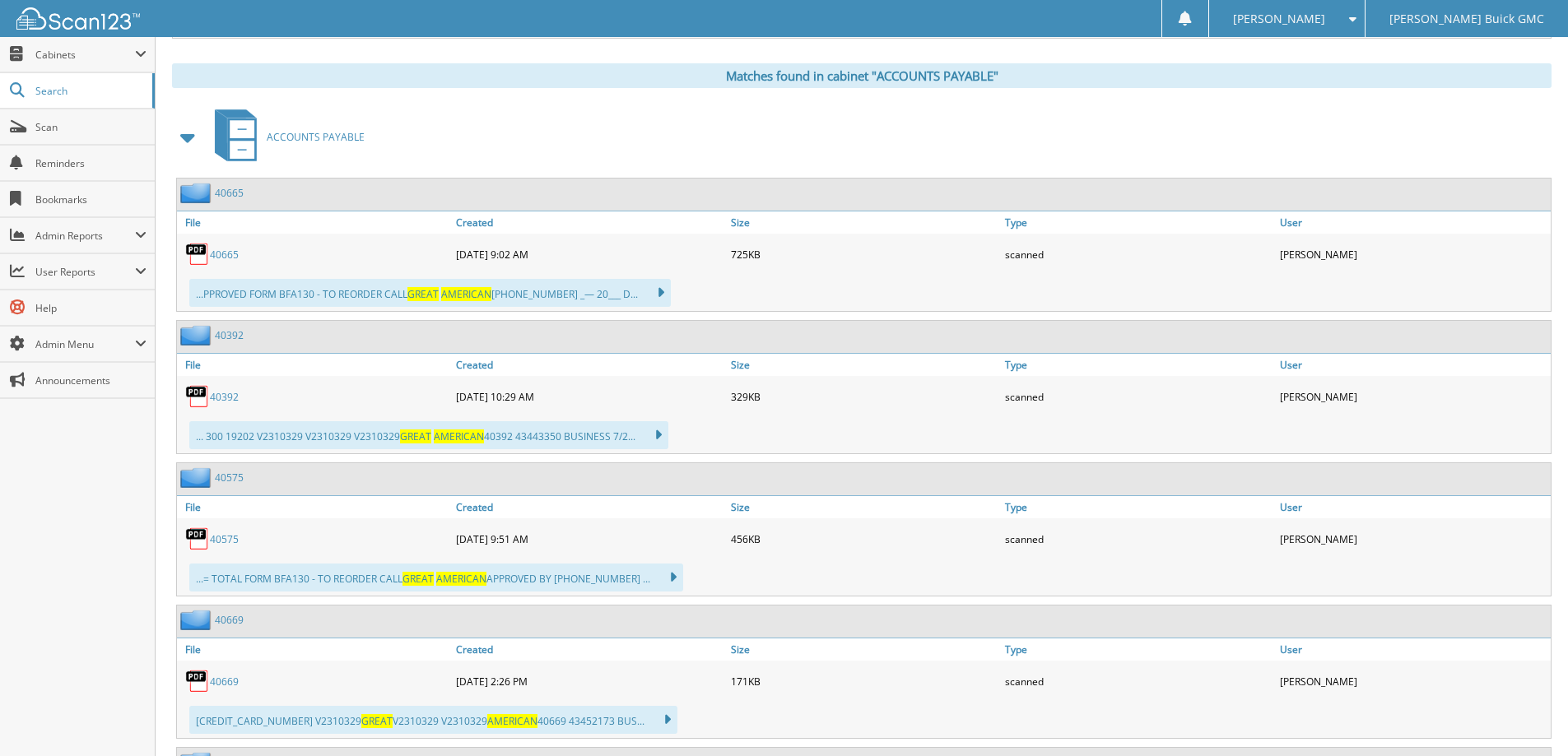
click at [236, 258] on link "40665" at bounding box center [224, 254] width 28 height 14
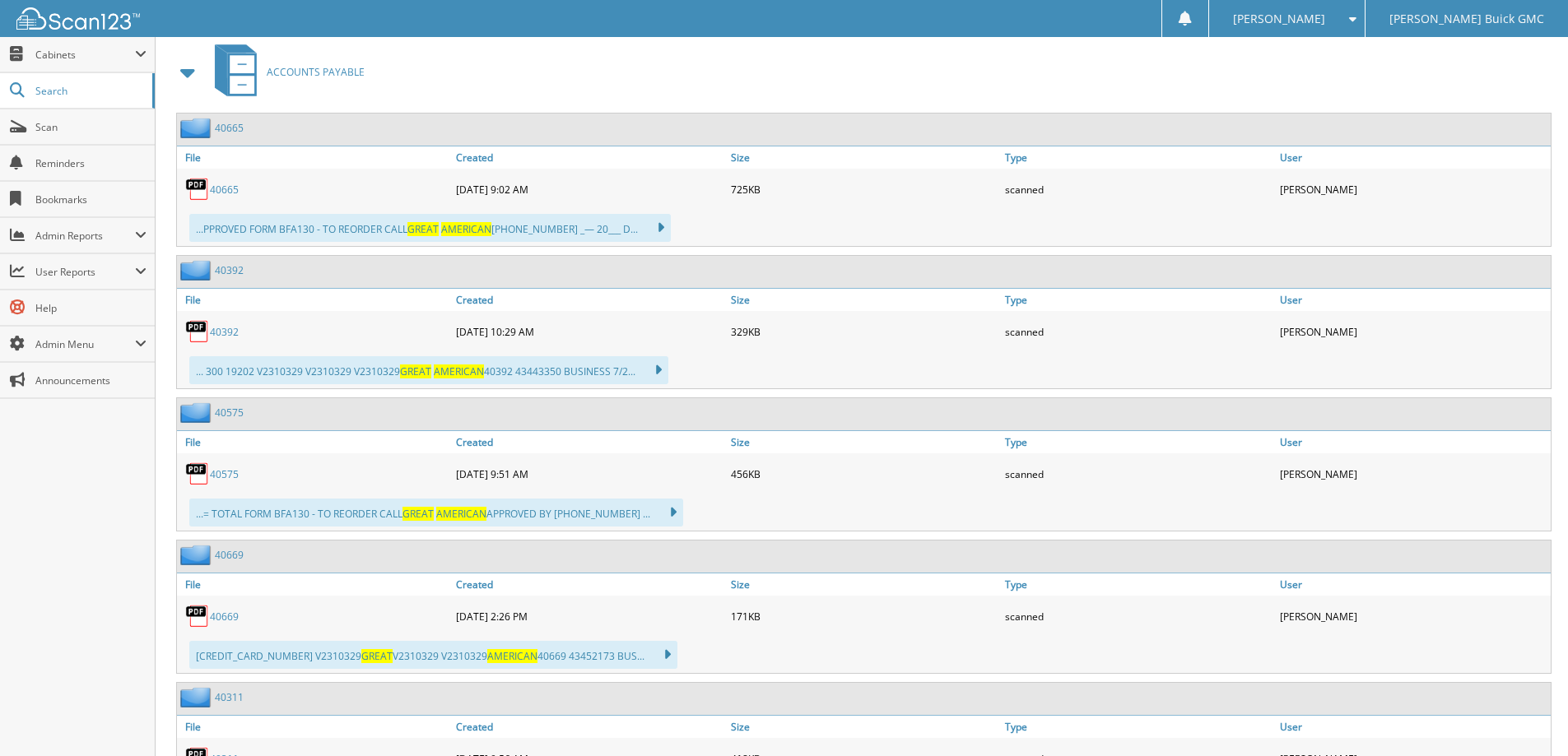
scroll to position [987, 0]
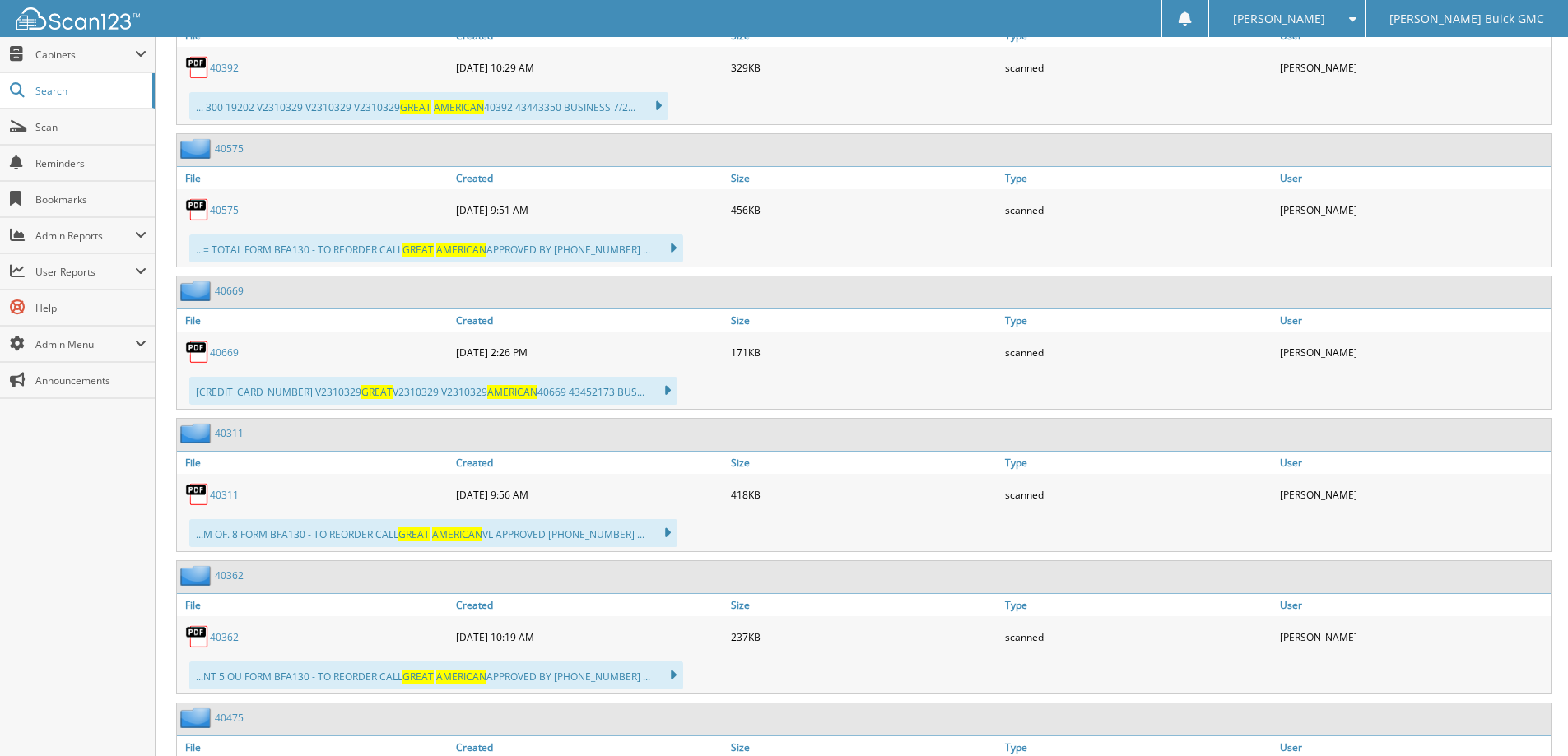
click at [227, 354] on link "40669" at bounding box center [224, 352] width 28 height 14
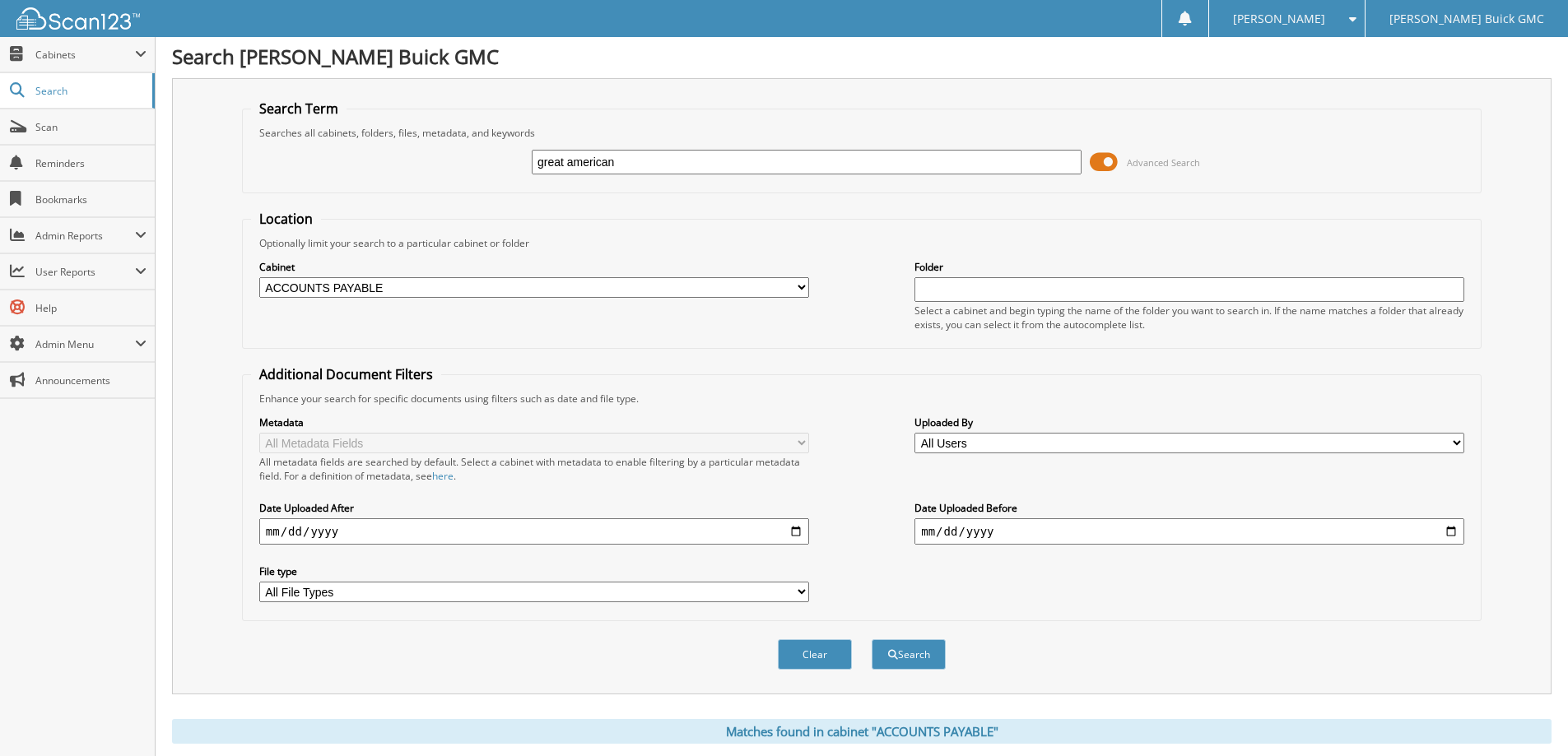
scroll to position [0, 0]
click at [924, 137] on div "Searches all cabinets, folders, files, metadata, and keywords" at bounding box center [861, 135] width 1222 height 14
drag, startPoint x: 907, startPoint y: 166, endPoint x: 424, endPoint y: 182, distance: 483.3
click at [424, 182] on div "great american Advanced Search" at bounding box center [861, 165] width 1222 height 44
type input "40713"
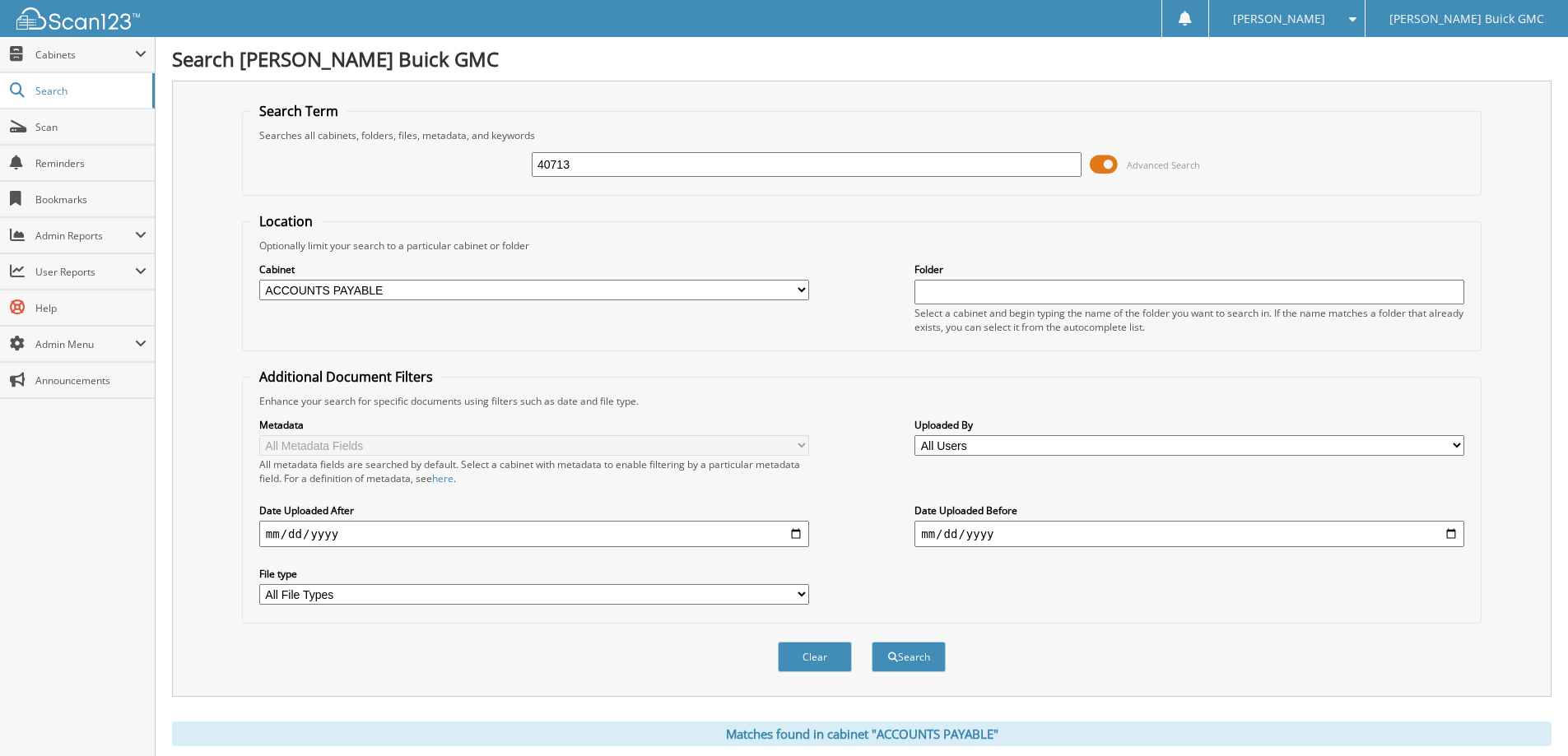
click at [872, 641] on button "Search" at bounding box center [909, 656] width 74 height 30
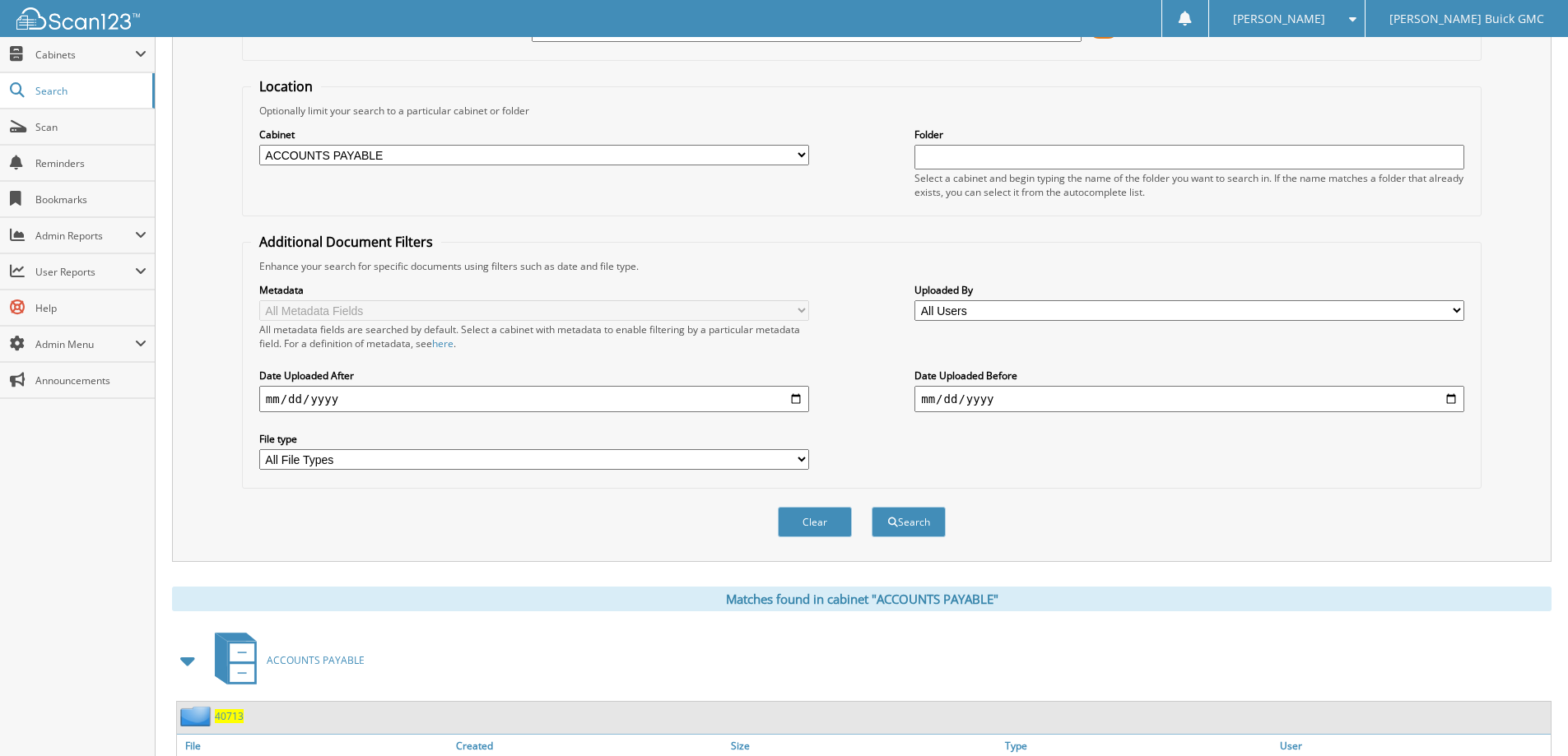
scroll to position [264, 0]
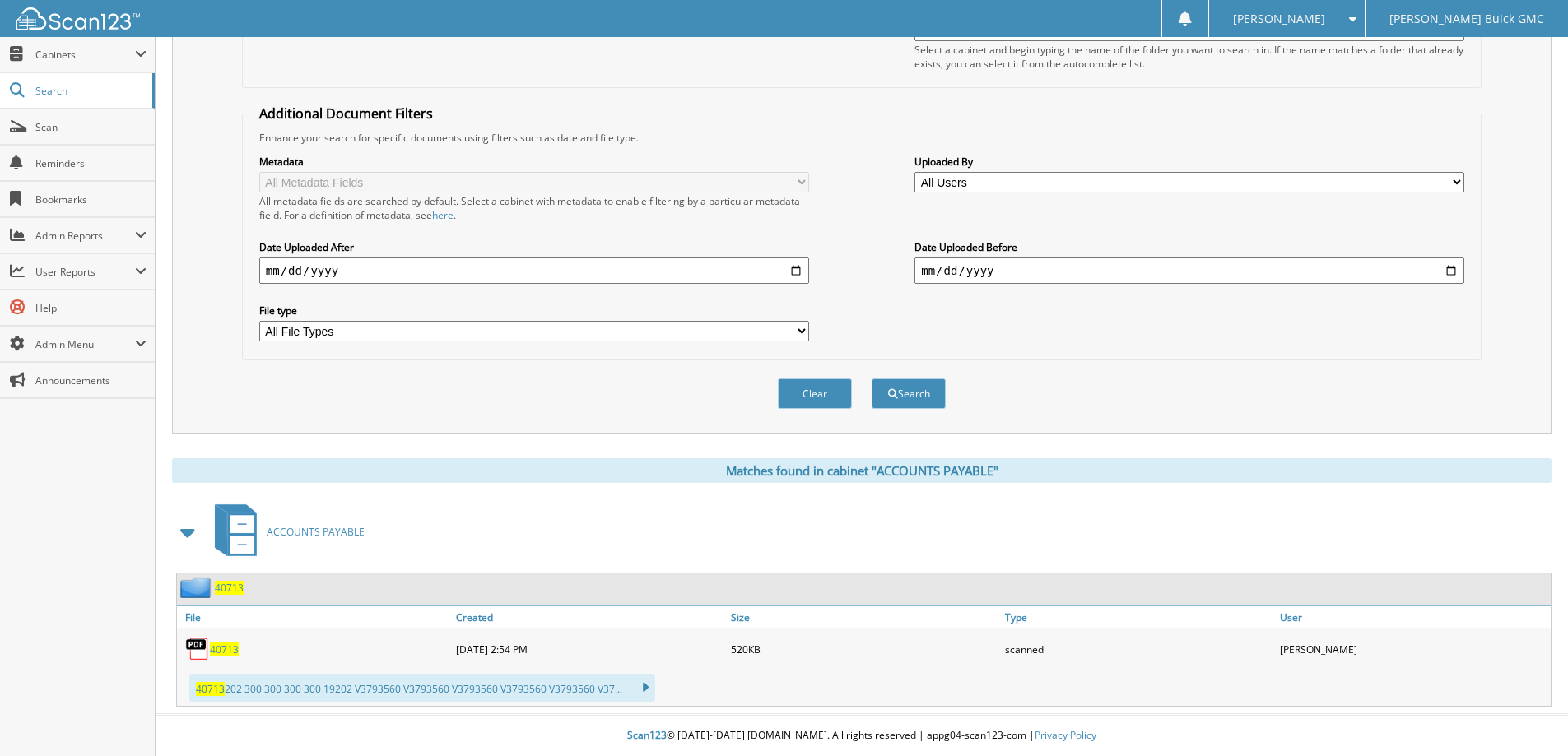
click at [223, 648] on span "40713" at bounding box center [224, 649] width 28 height 14
click at [226, 651] on span "40713" at bounding box center [224, 649] width 28 height 14
